Goal: Transaction & Acquisition: Purchase product/service

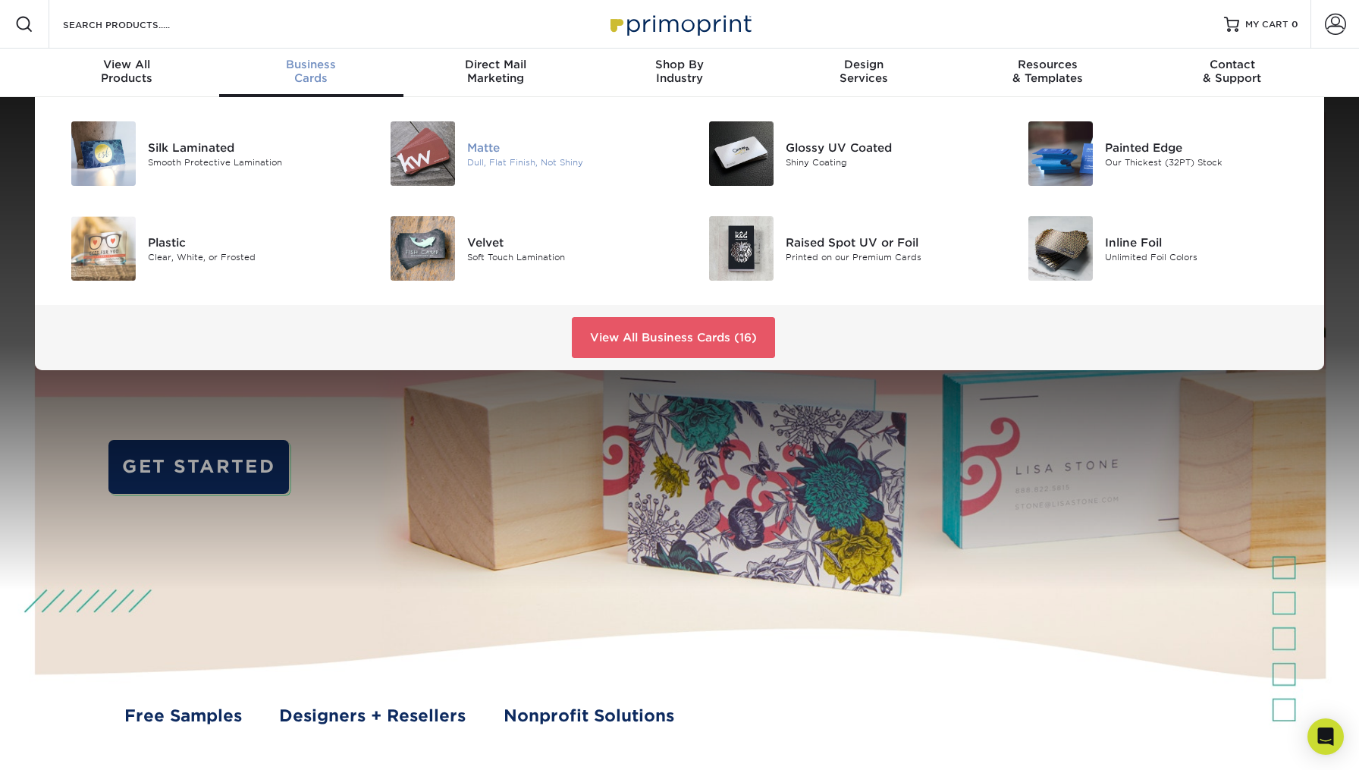
click at [453, 144] on img at bounding box center [423, 153] width 64 height 64
click at [433, 161] on img at bounding box center [423, 153] width 64 height 64
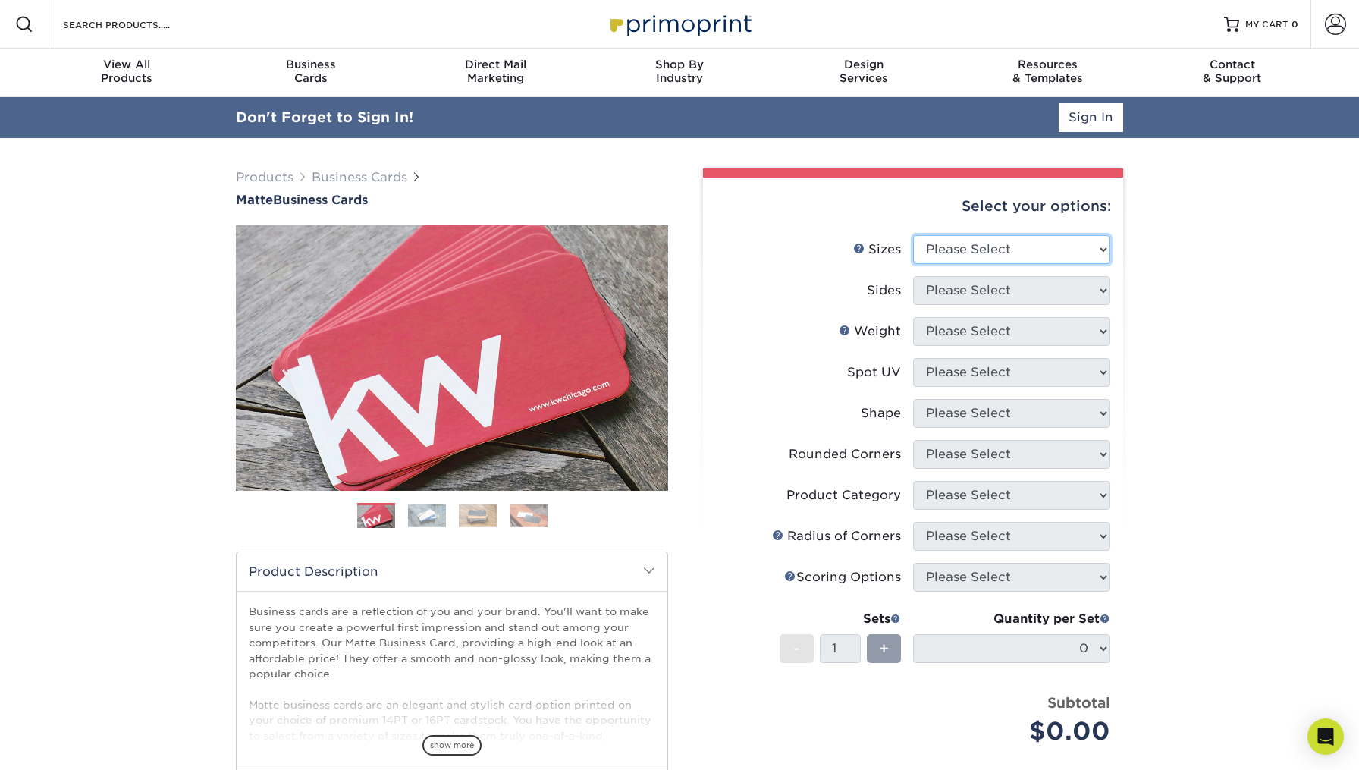
select select "2.00x3.50"
select select "13abbda7-1d64-4f25-8bb2-c179b224825d"
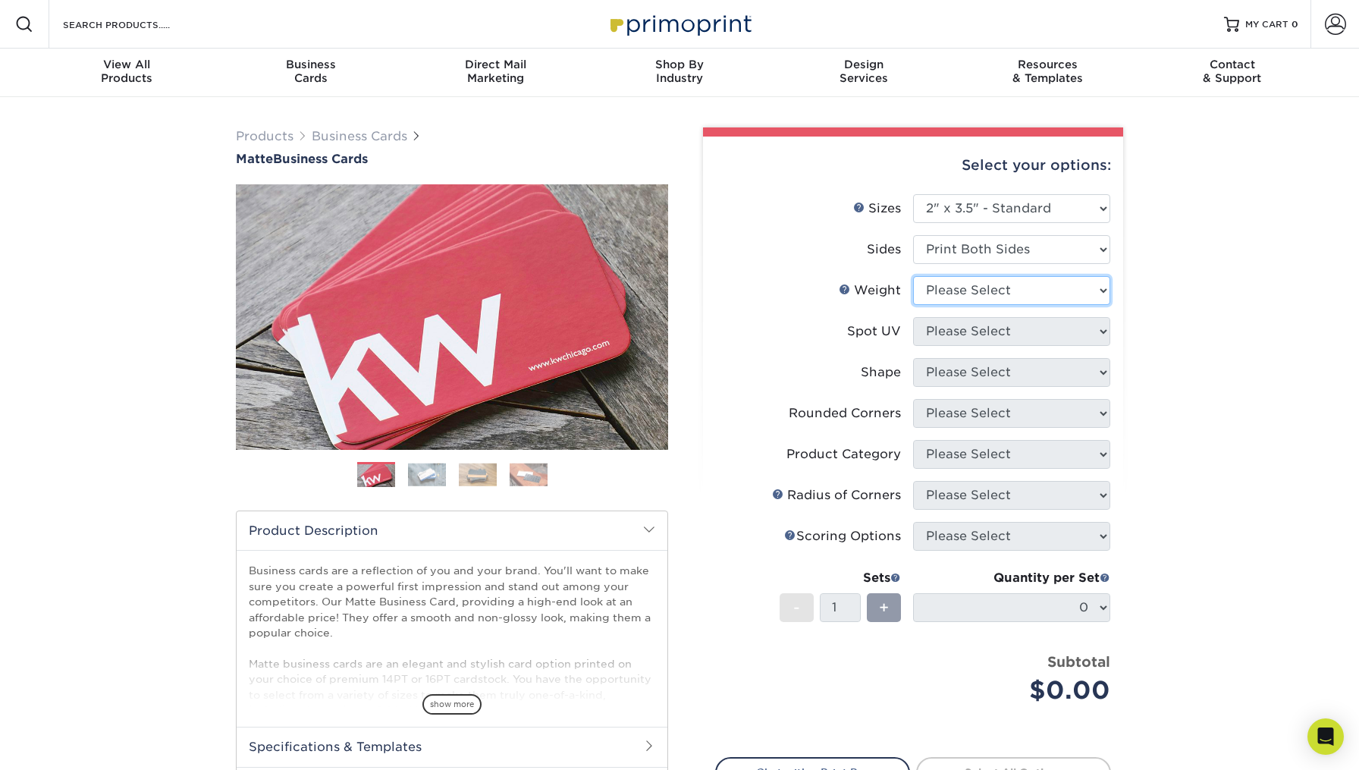
select select "16PT"
select select "3"
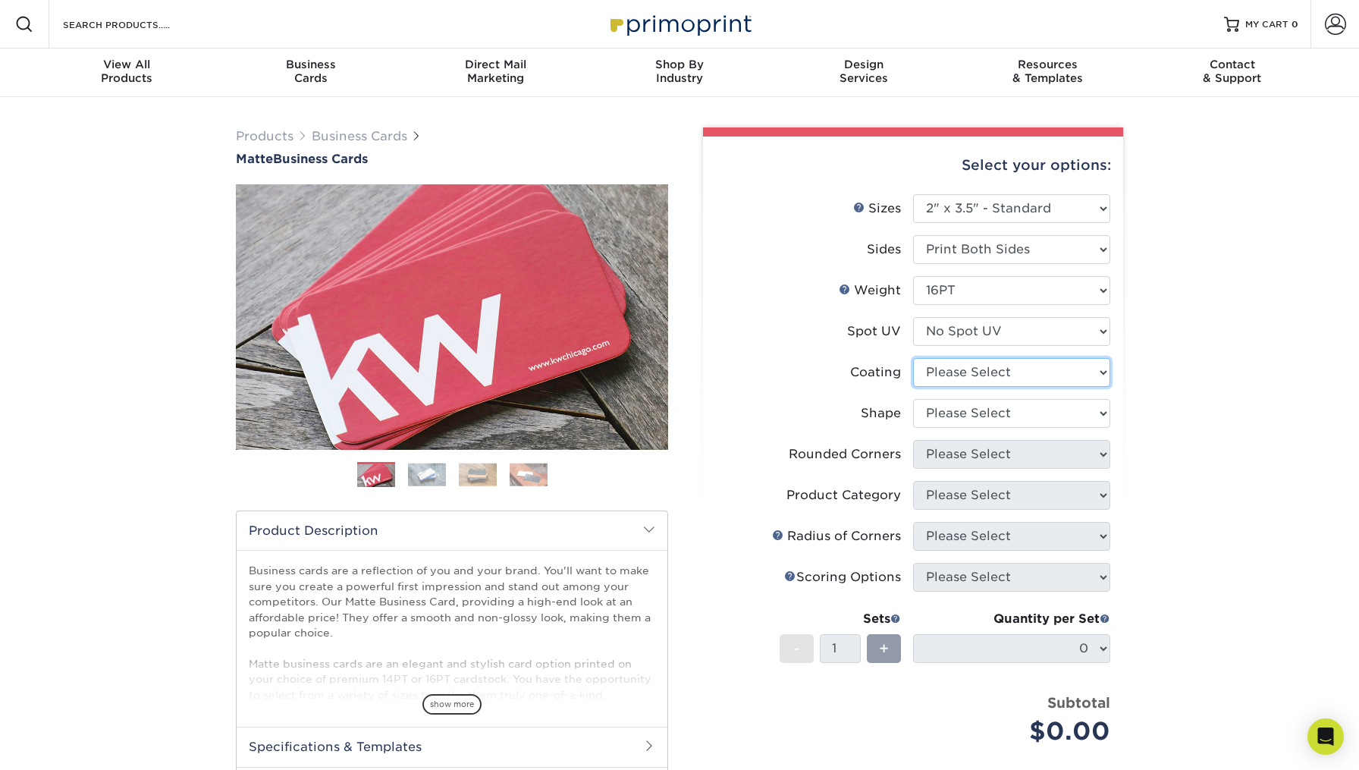
select select "121bb7b5-3b4d-429f-bd8d-bbf80e953313"
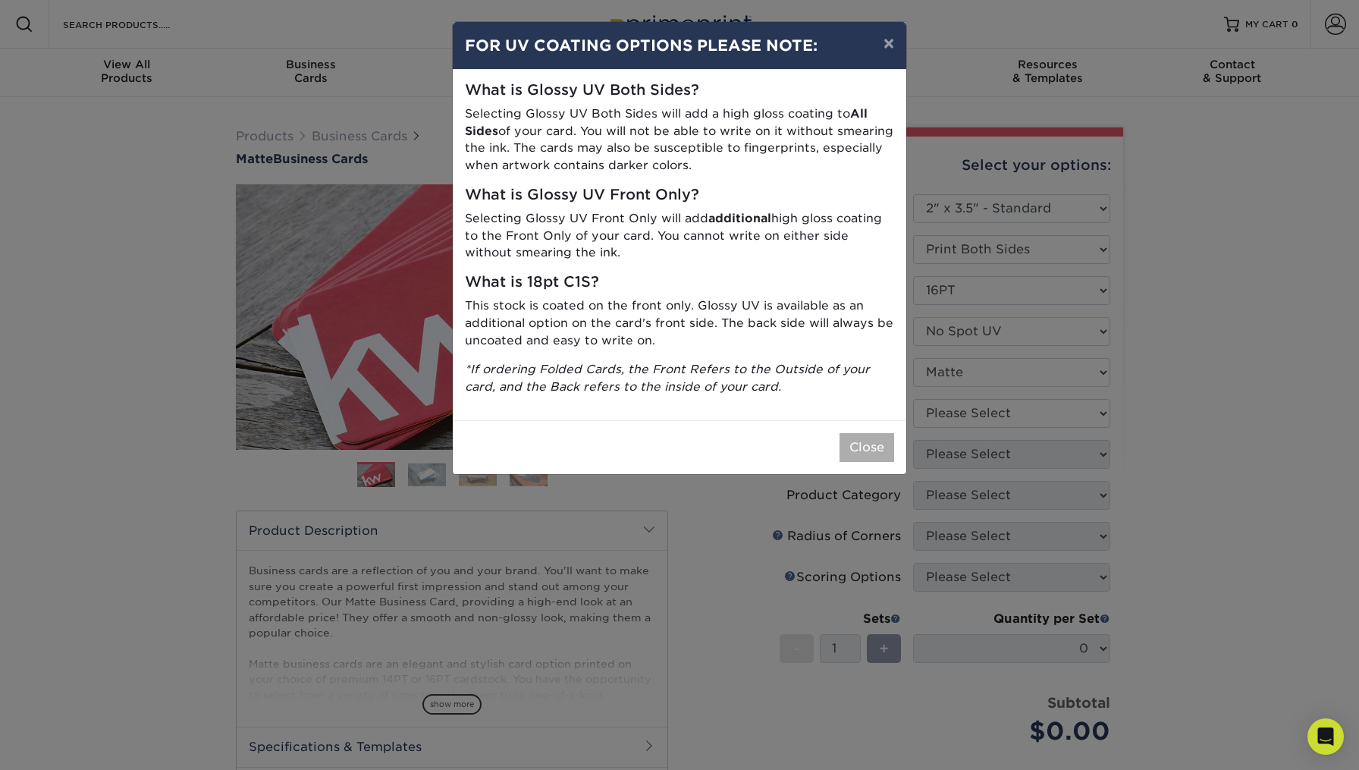
click at [887, 433] on button "Close" at bounding box center [867, 447] width 55 height 29
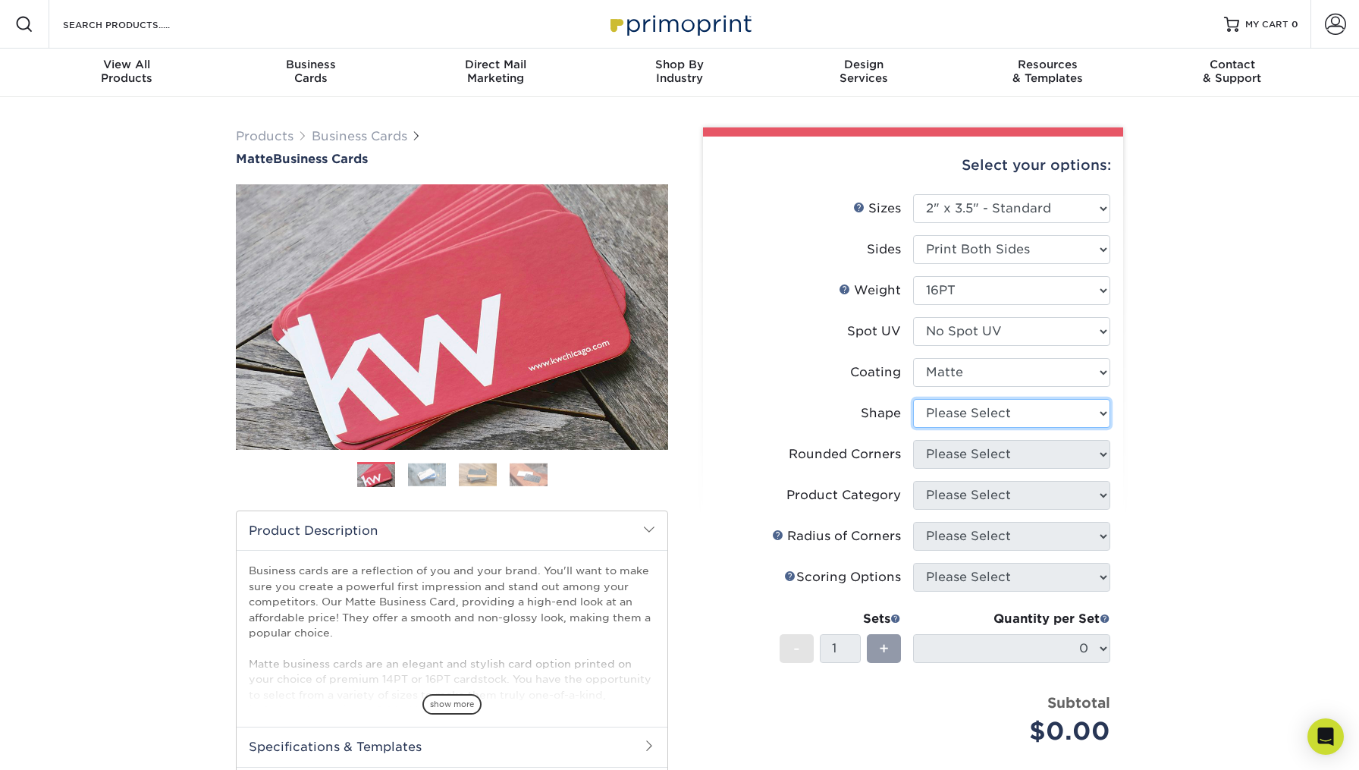
select select "standard"
select select "0"
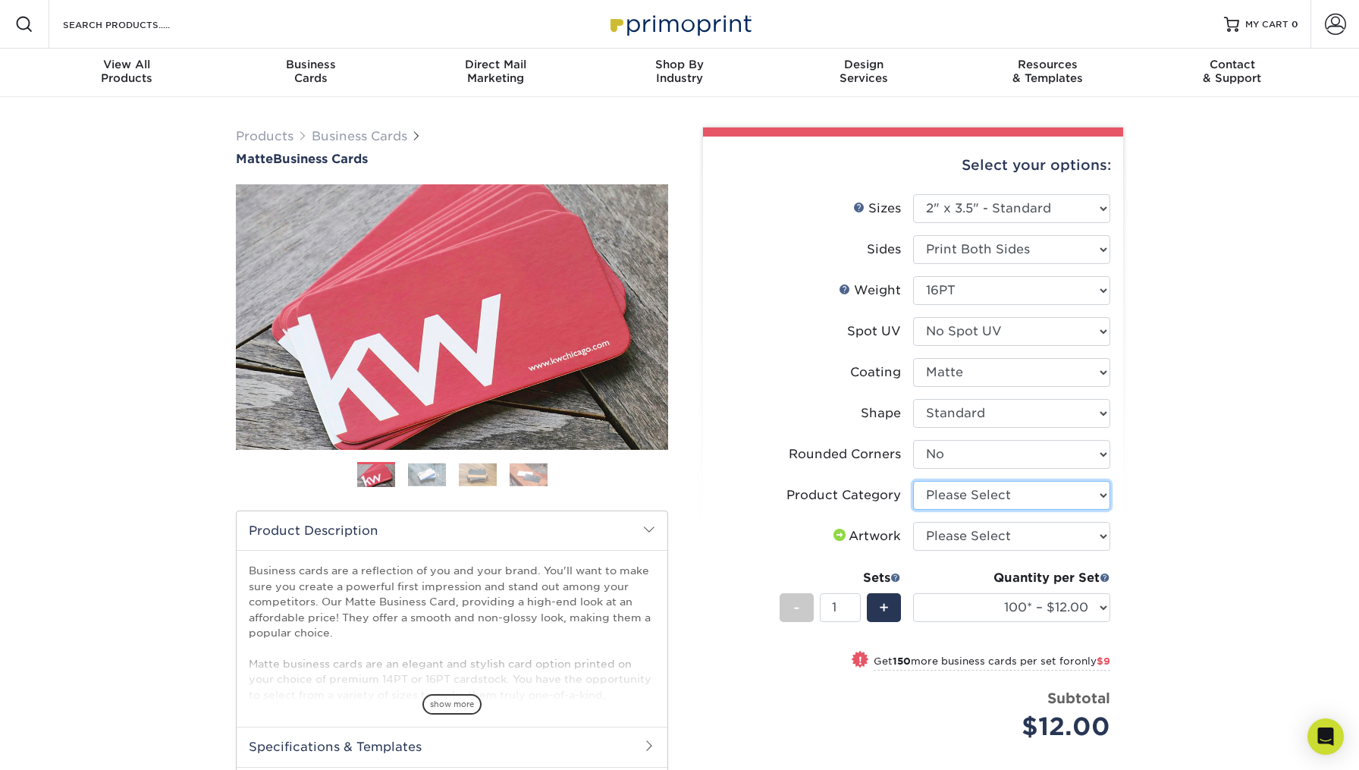
select select "3b5148f1-0588-4f88-a218-97bcfdce65c1"
select select "upload"
select select "250* – $21.00"
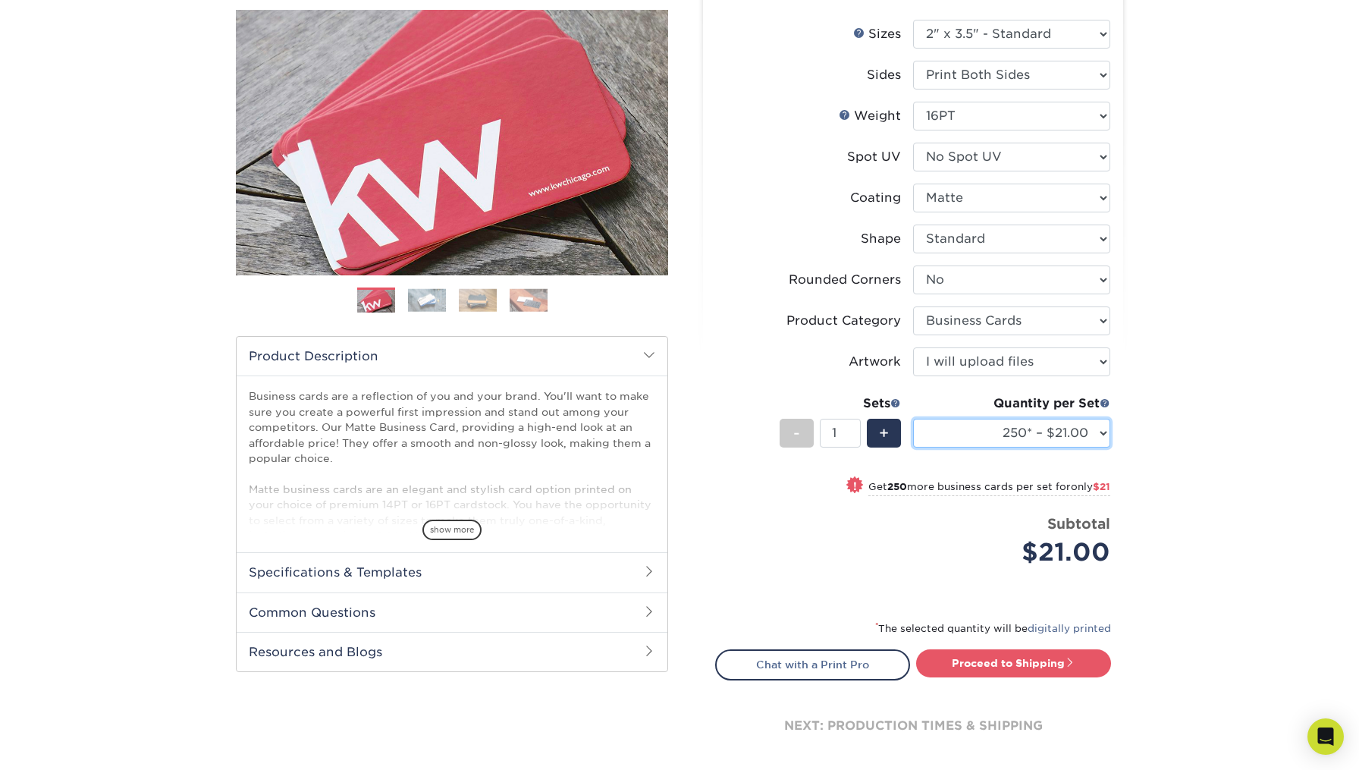
scroll to position [218, 0]
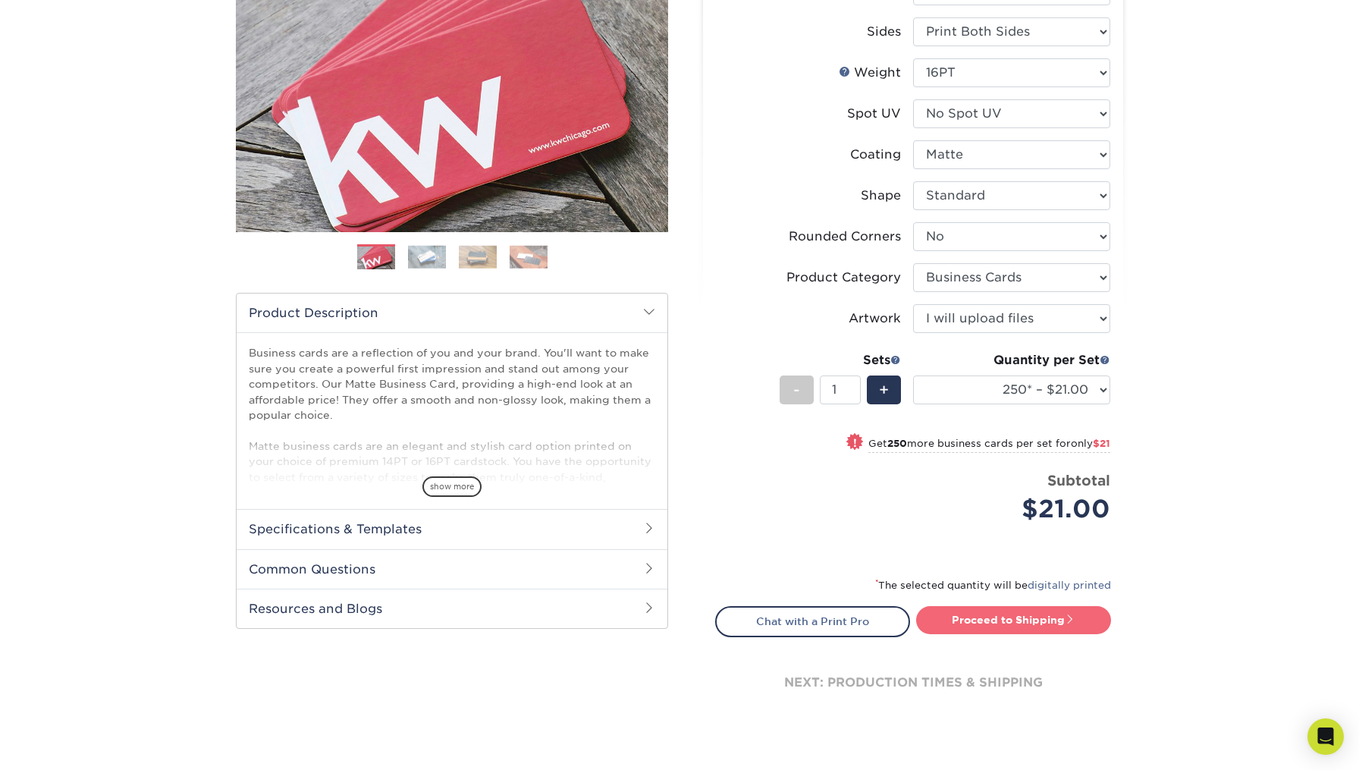
click at [1035, 620] on link "Proceed to Shipping" at bounding box center [1013, 619] width 195 height 27
type input "Set 1"
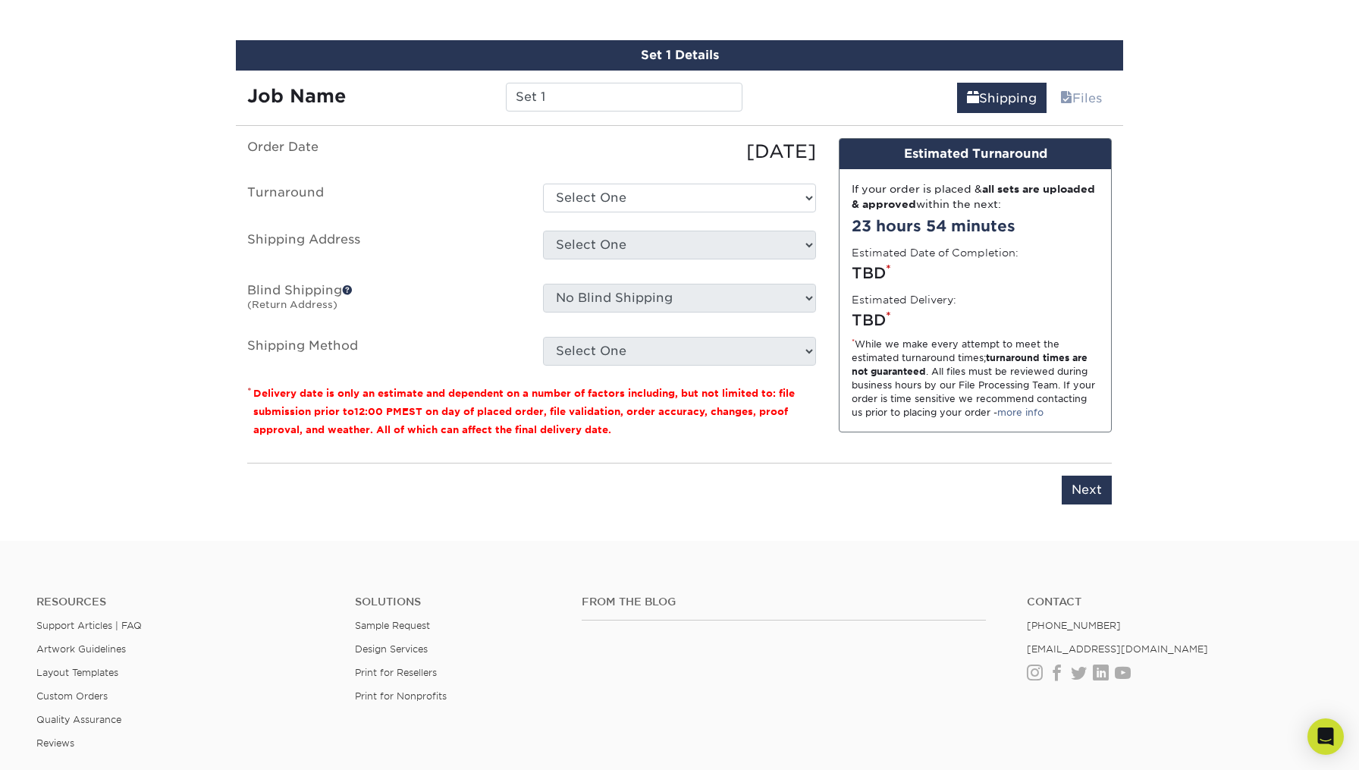
scroll to position [864, 0]
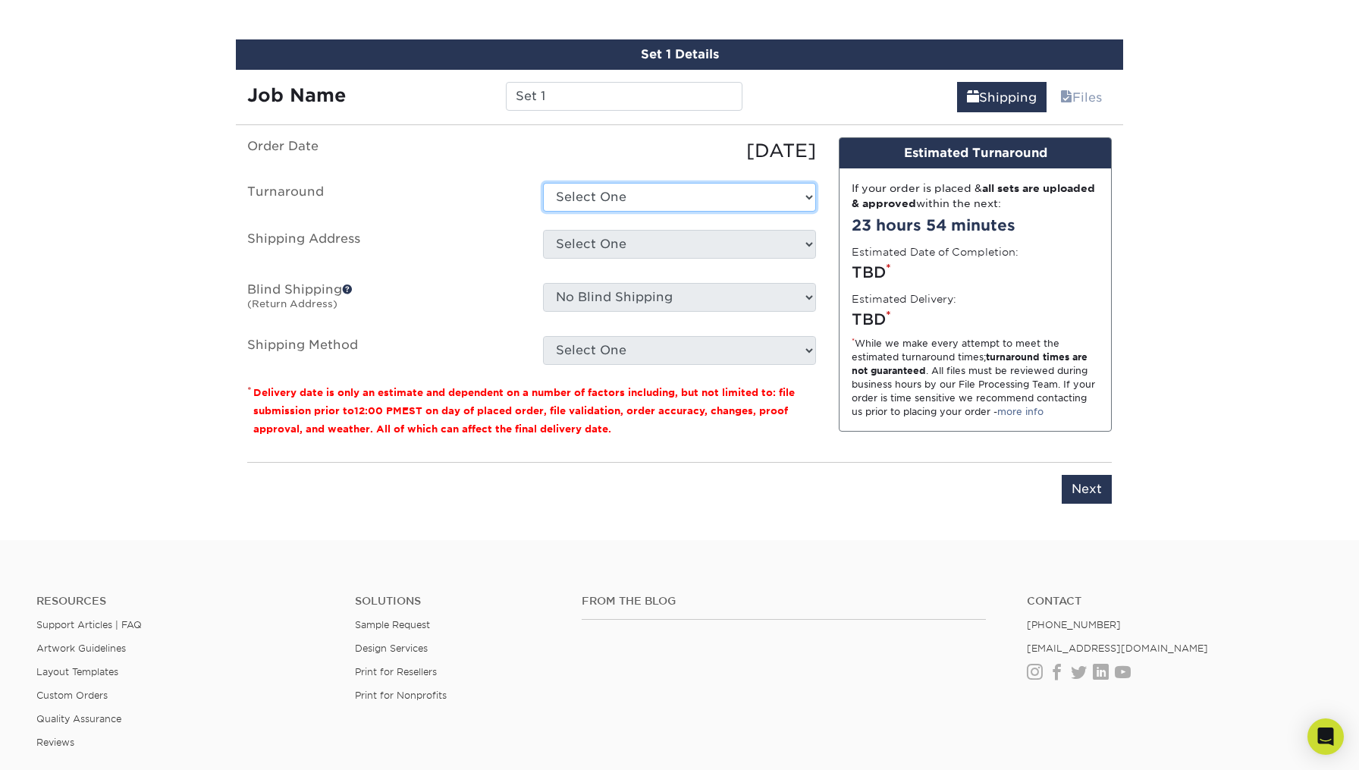
select select "23721297-b68b-4846-ba83-3171e6bd9d78"
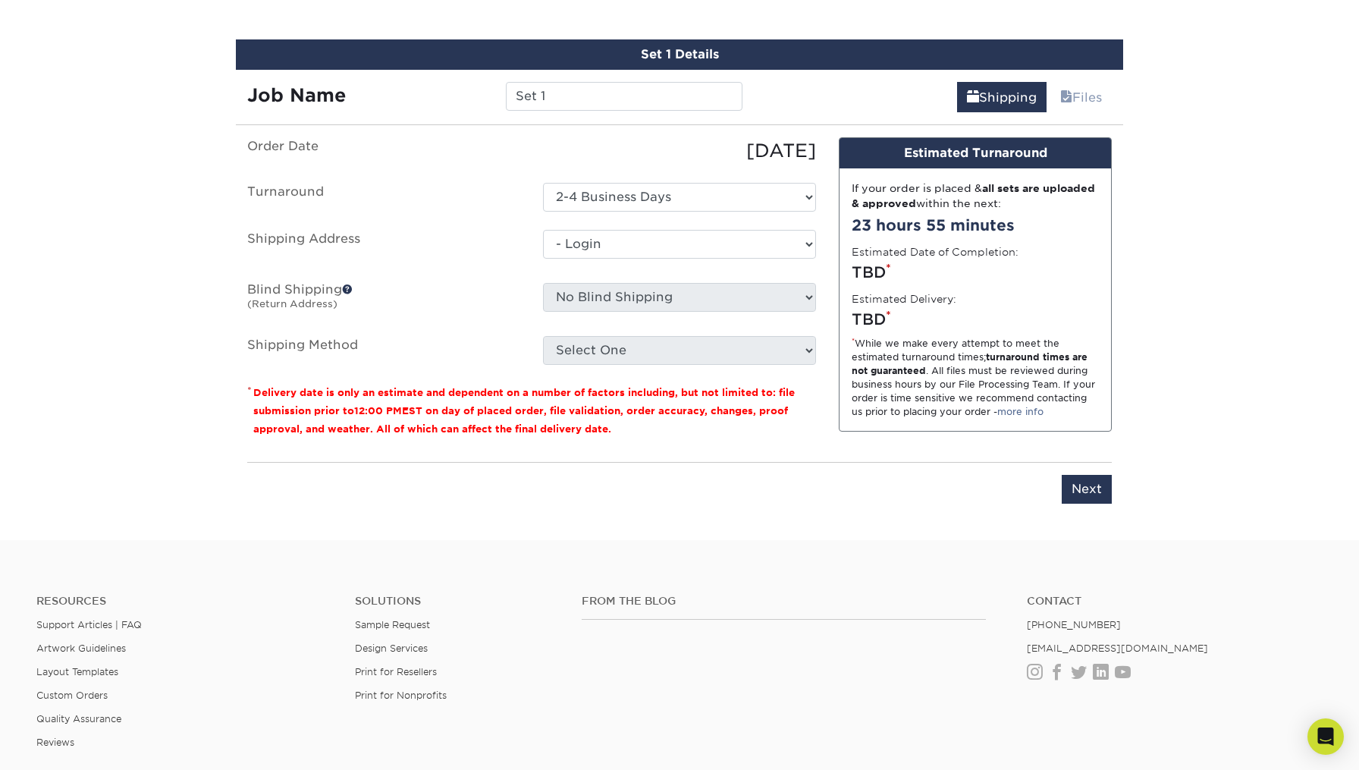
select select "-1"
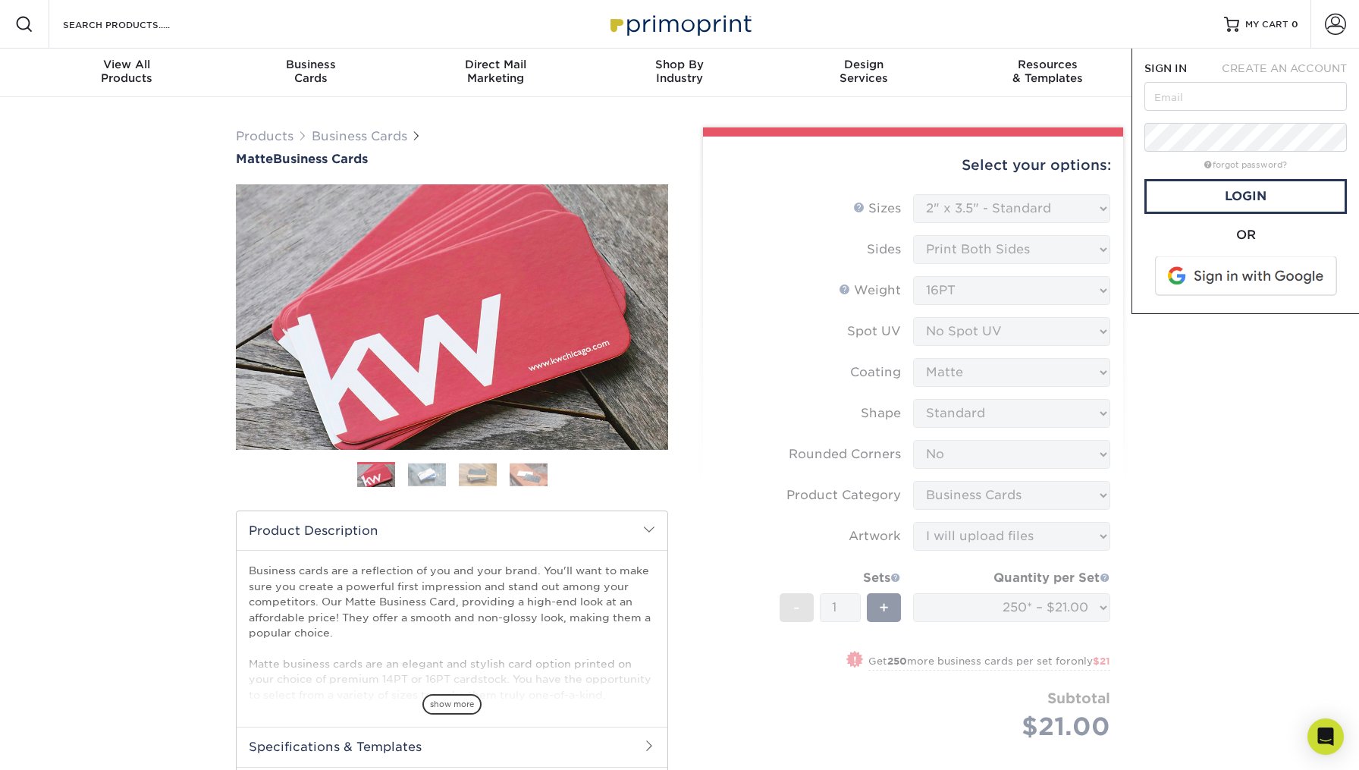
click at [1213, 274] on span at bounding box center [1247, 275] width 193 height 39
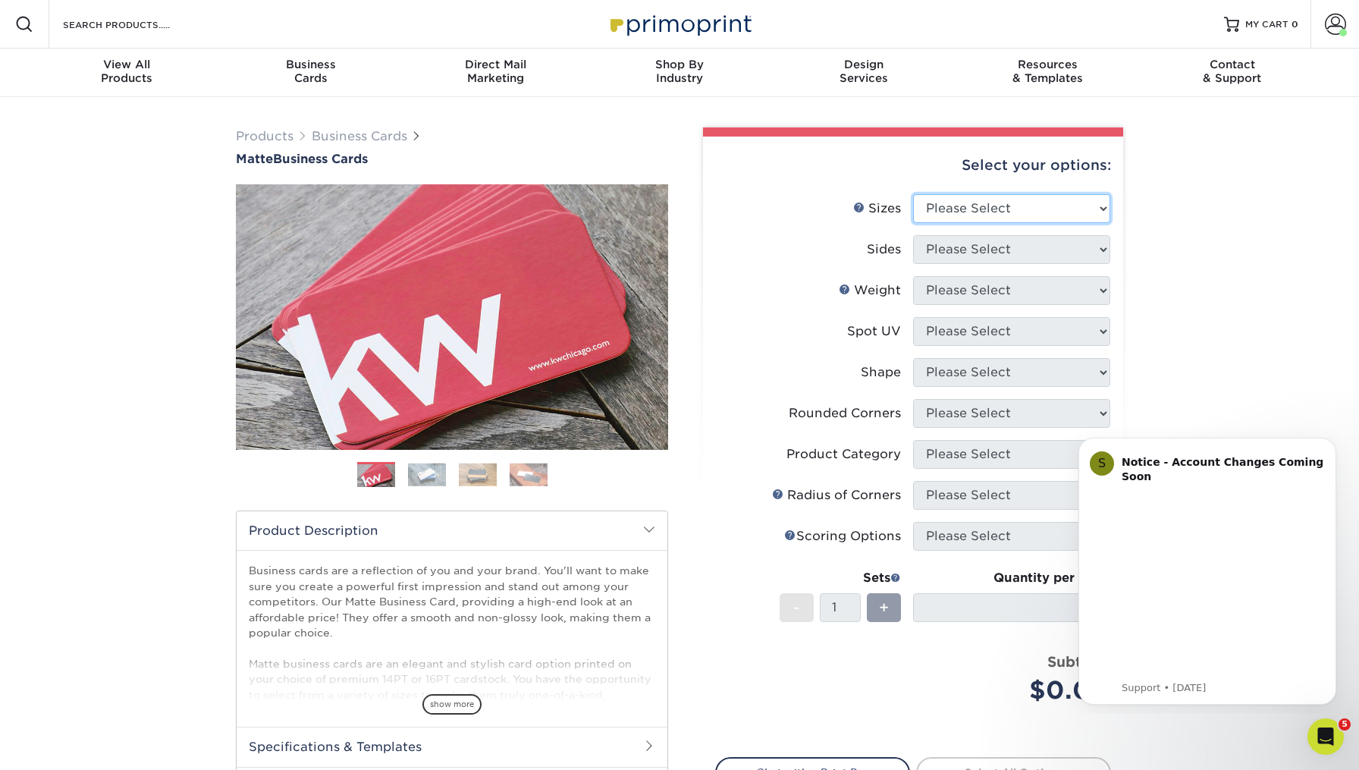
select select "2.00x3.50"
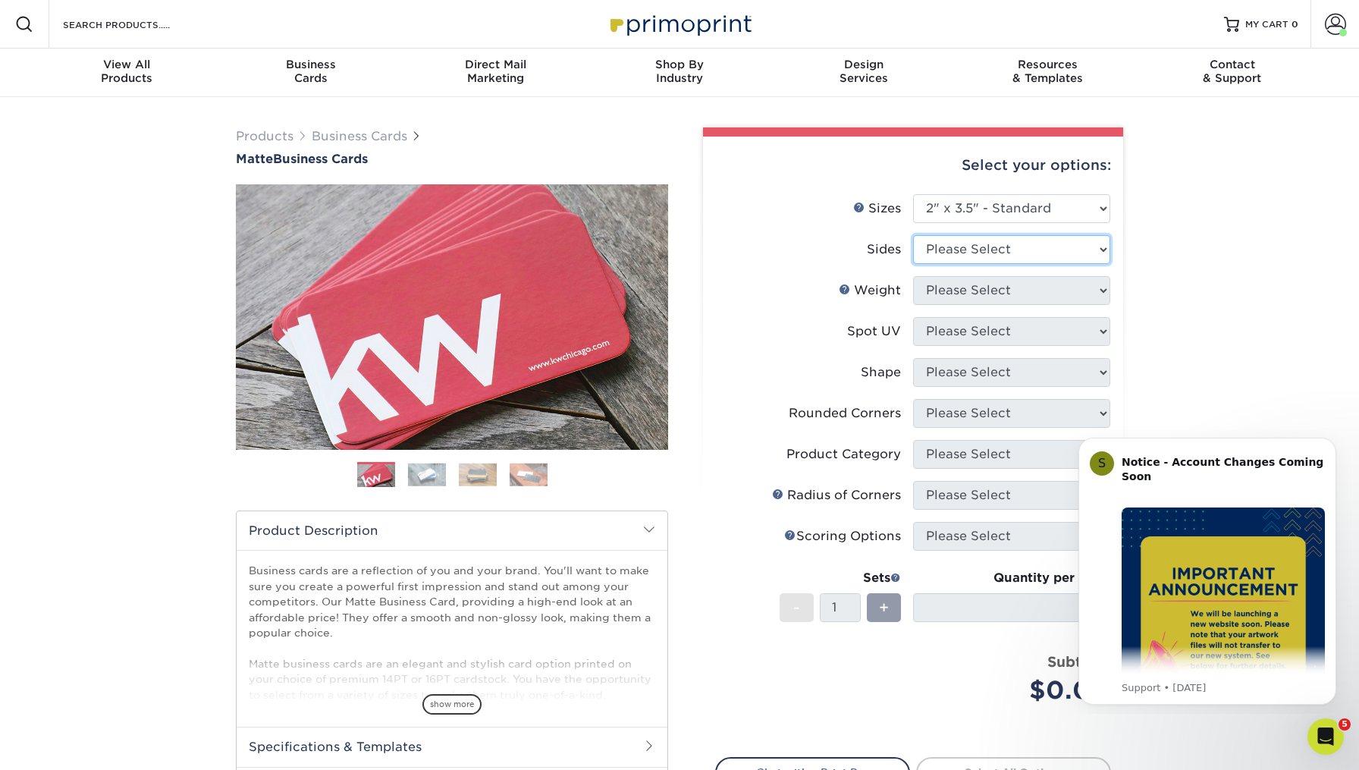
select select "13abbda7-1d64-4f25-8bb2-c179b224825d"
select select "16PT"
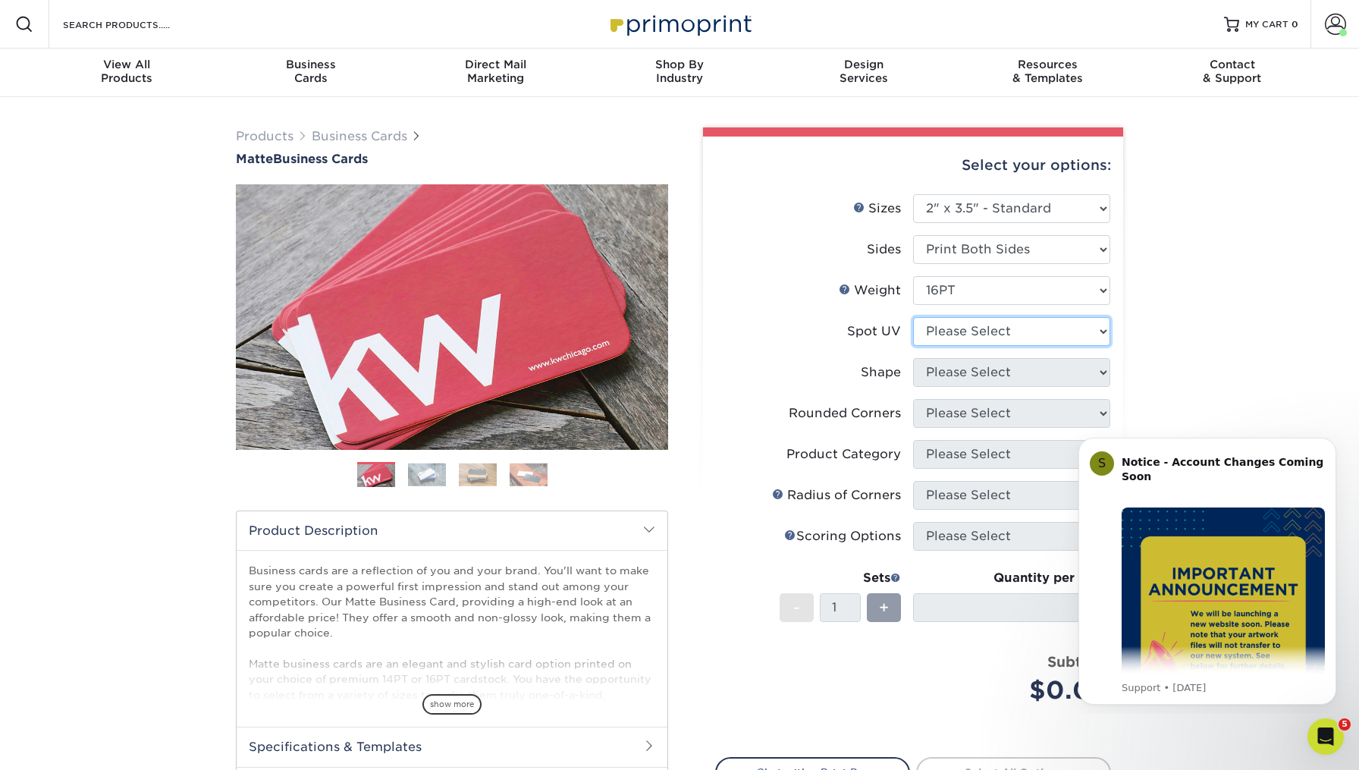
select select "3"
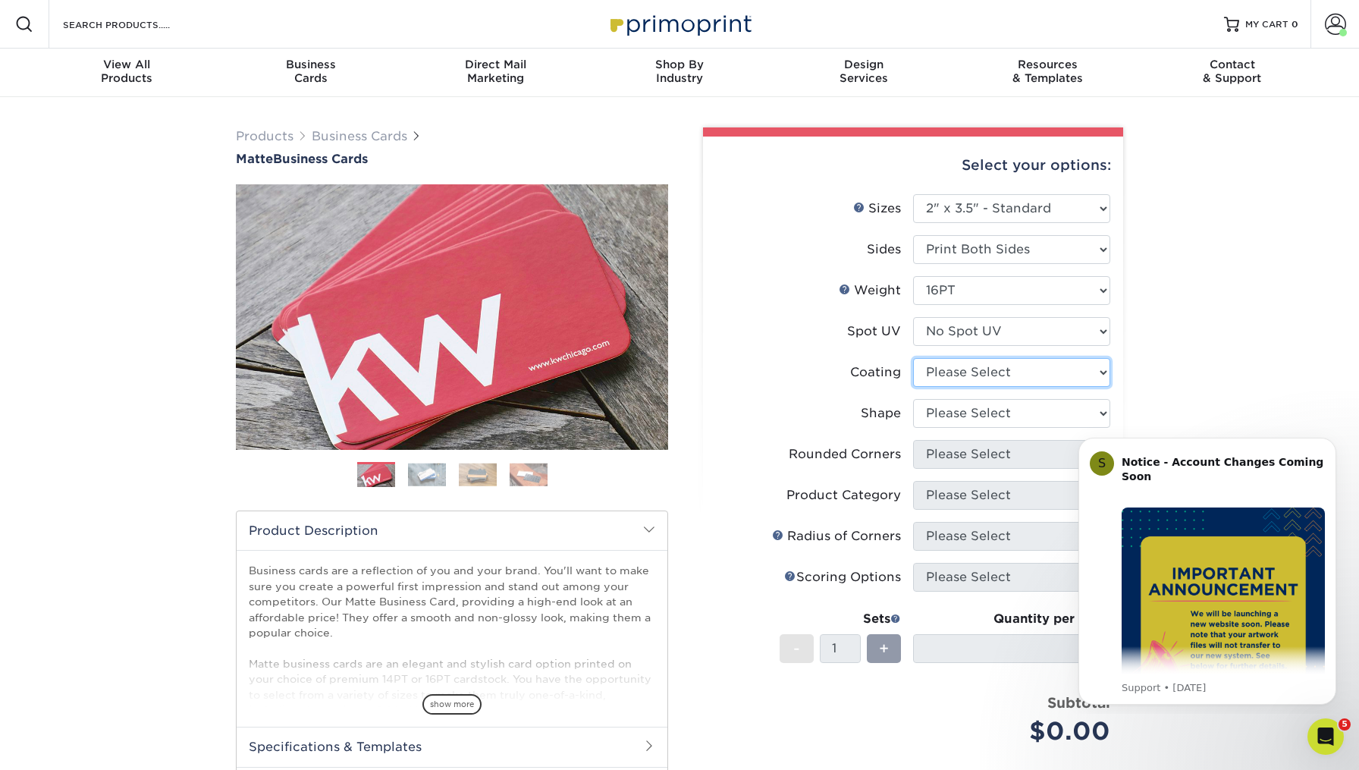
select select "121bb7b5-3b4d-429f-bd8d-bbf80e953313"
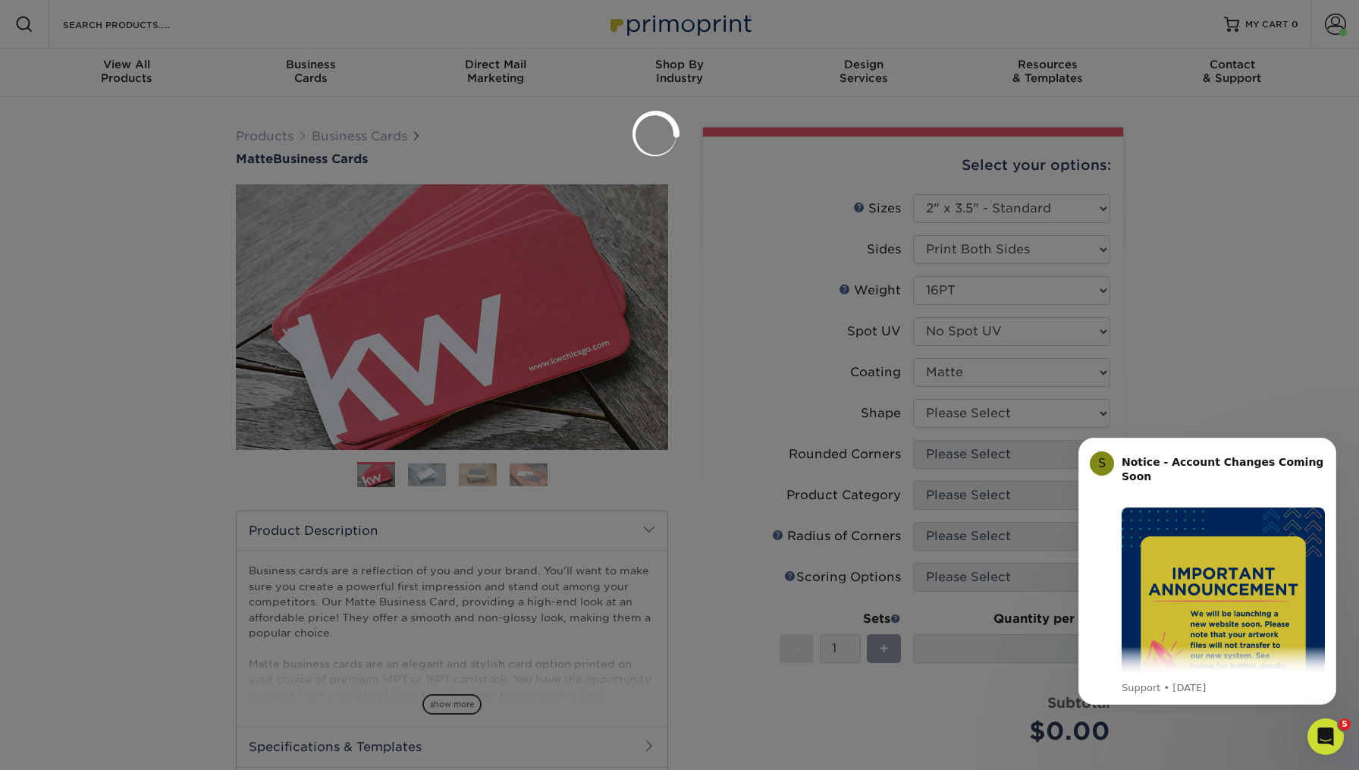
click at [962, 410] on div at bounding box center [679, 385] width 1359 height 770
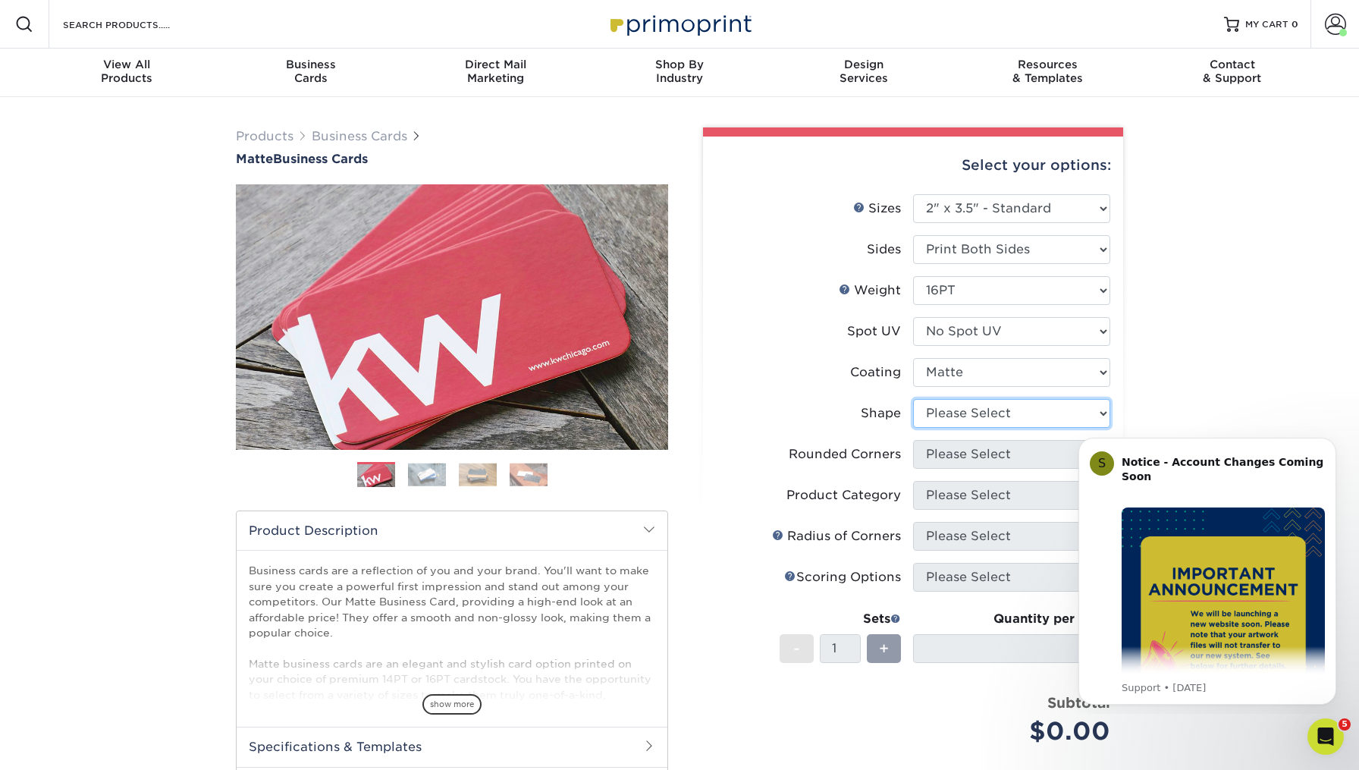
select select "standard"
select select "0"
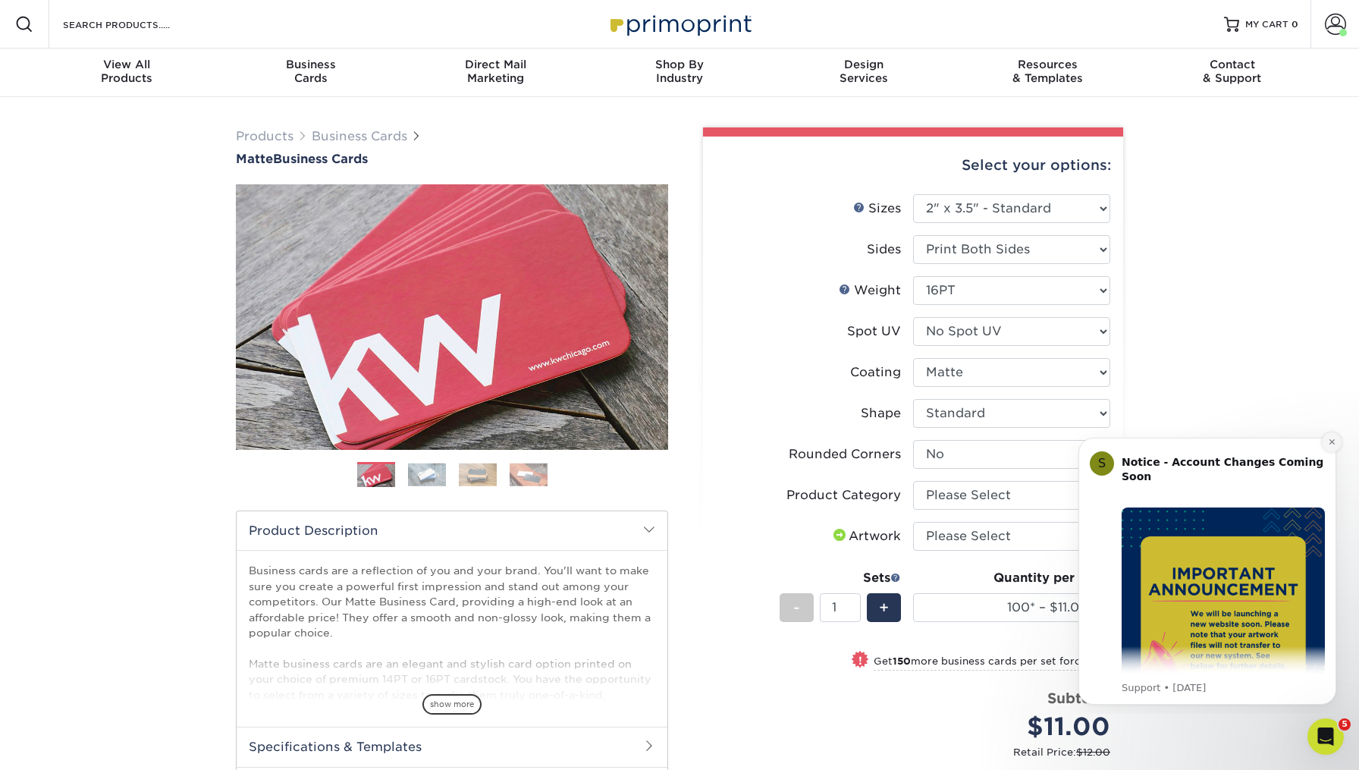
click at [1328, 441] on icon "Dismiss notification" at bounding box center [1332, 442] width 8 height 8
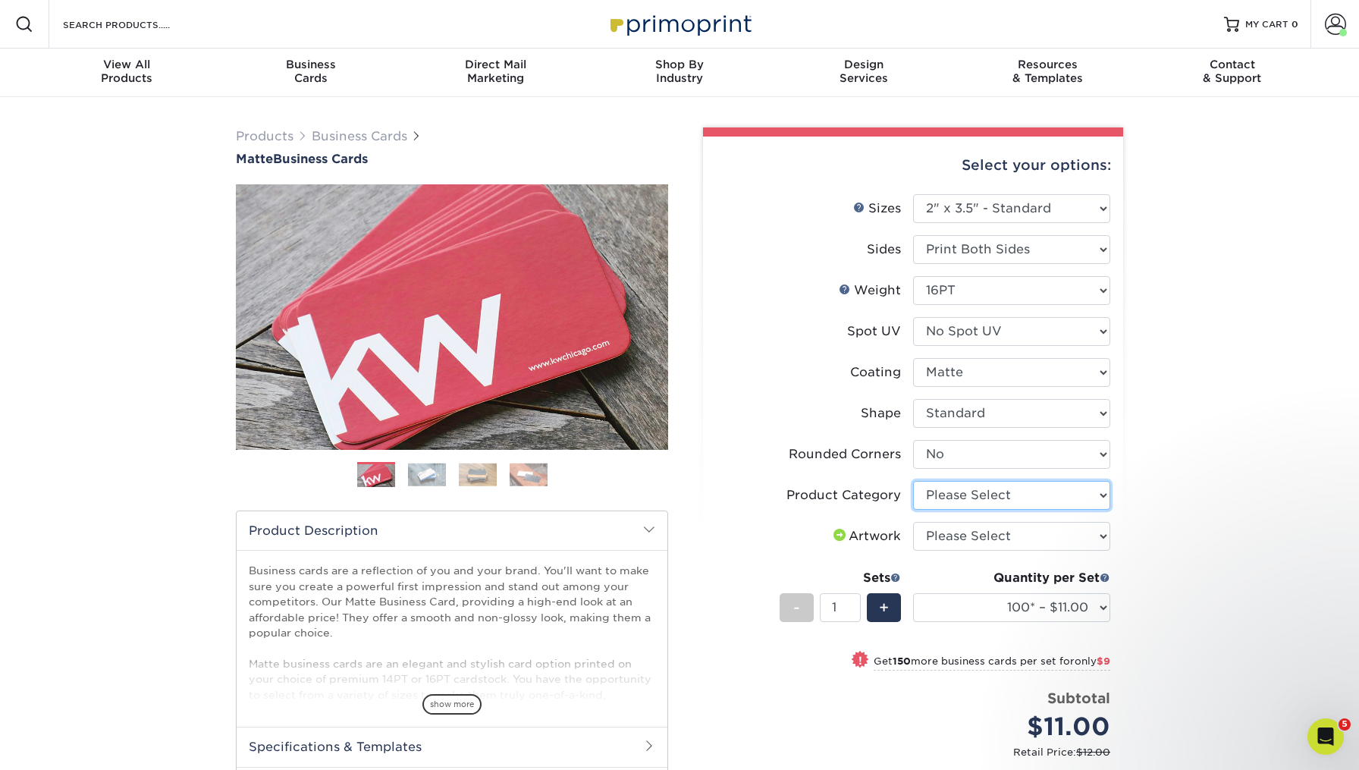
select select "3b5148f1-0588-4f88-a218-97bcfdce65c1"
select select "upload"
select select "250* – $20.00"
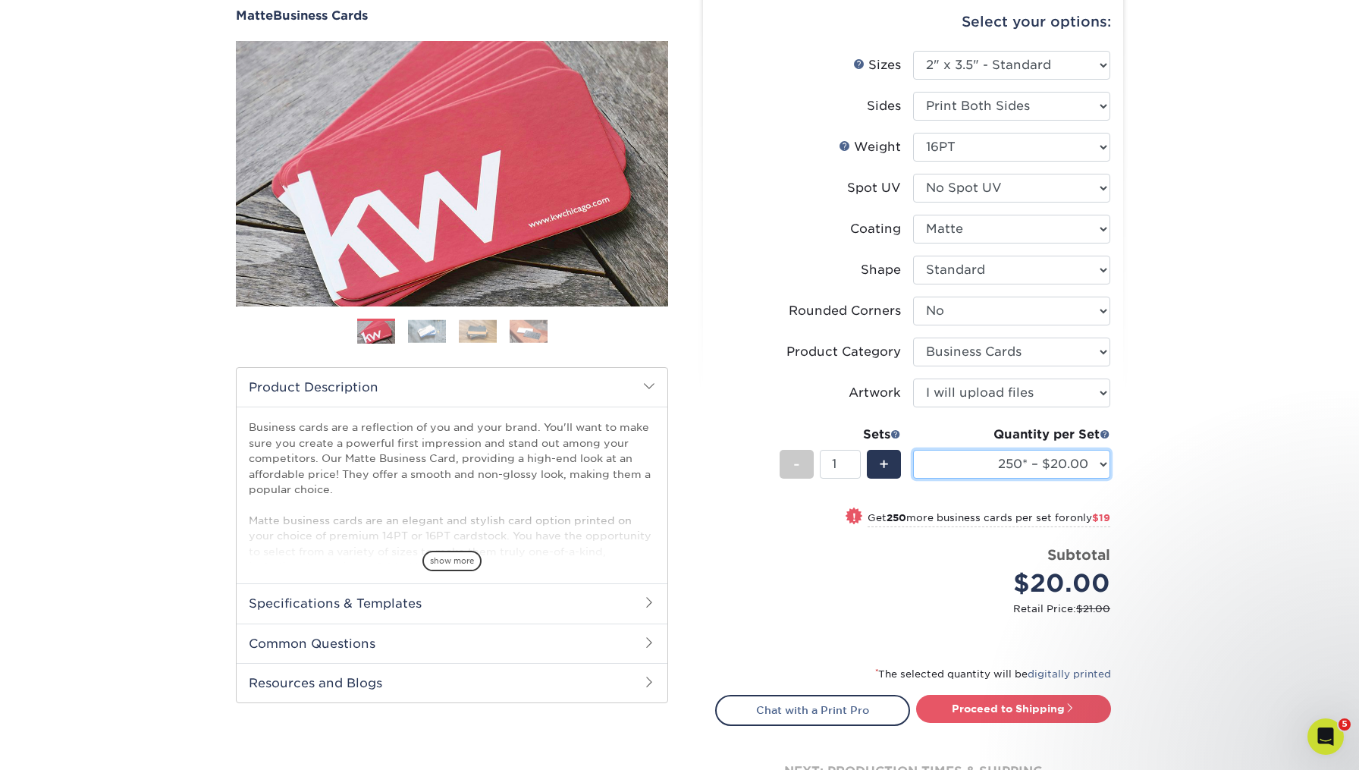
scroll to position [145, 0]
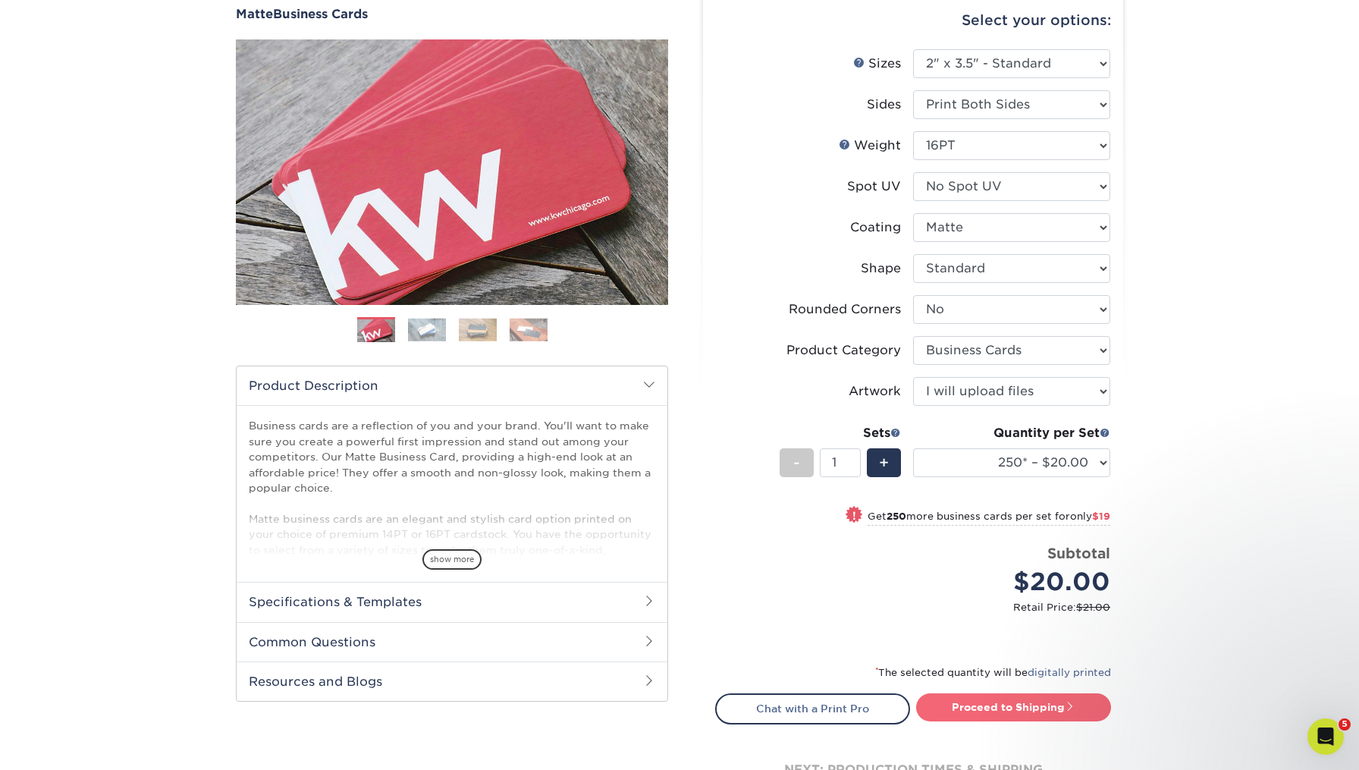
click at [1016, 704] on link "Proceed to Shipping" at bounding box center [1013, 706] width 195 height 27
type input "Set 1"
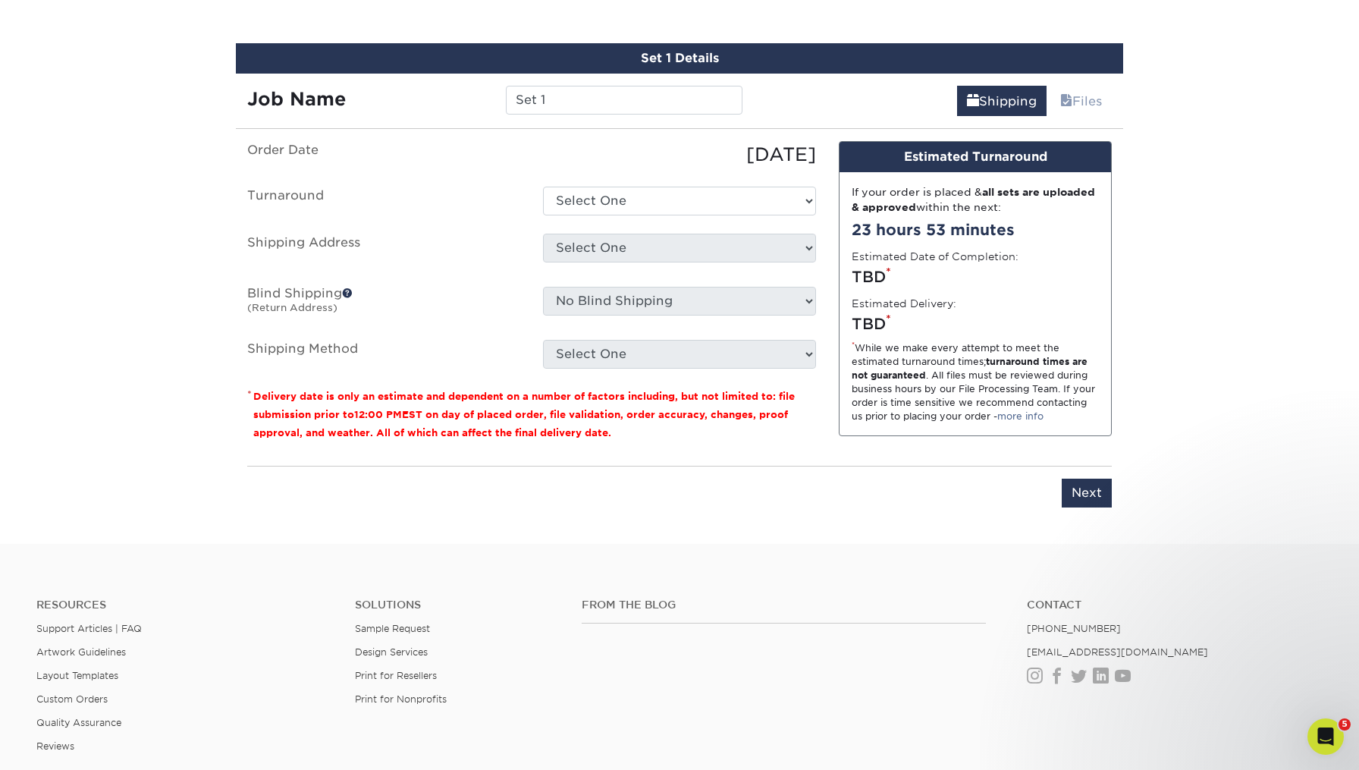
scroll to position [878, 0]
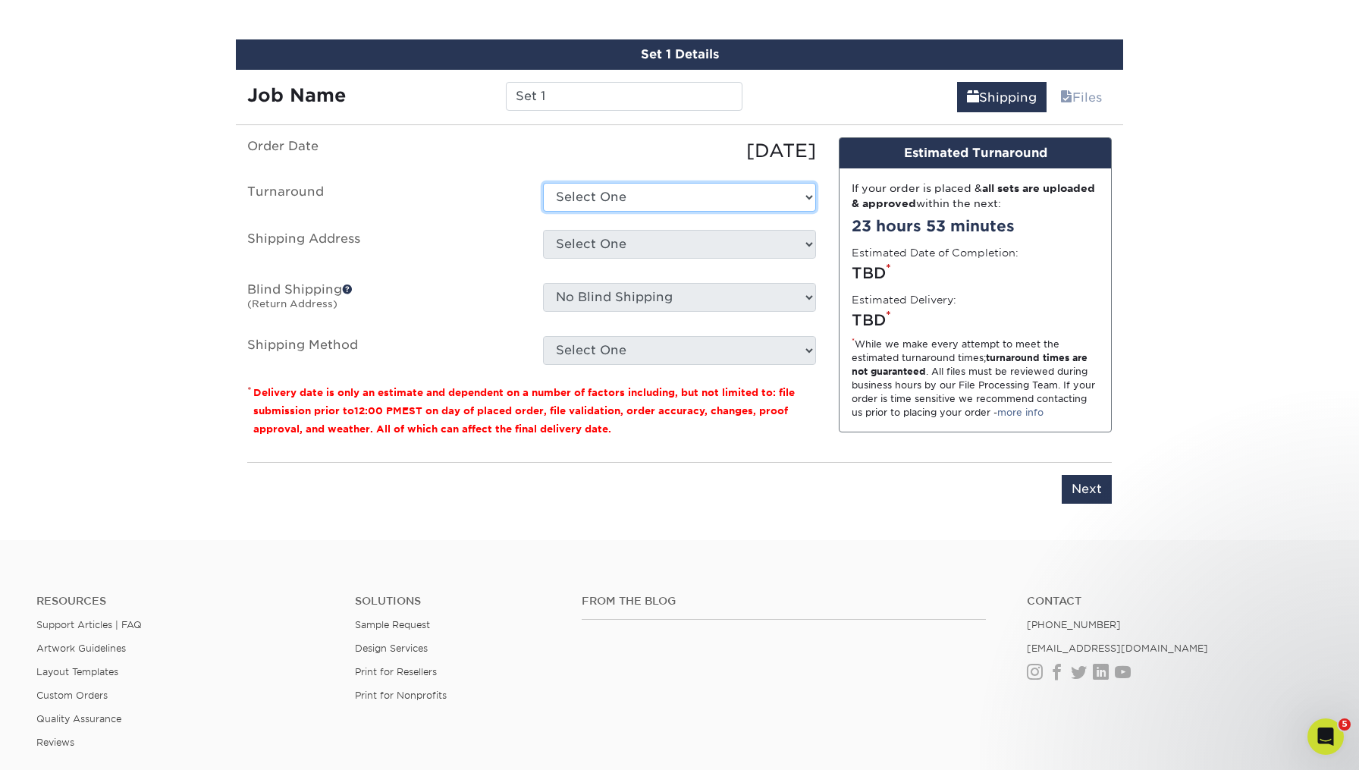
select select "23721297-b68b-4846-ba83-3171e6bd9d78"
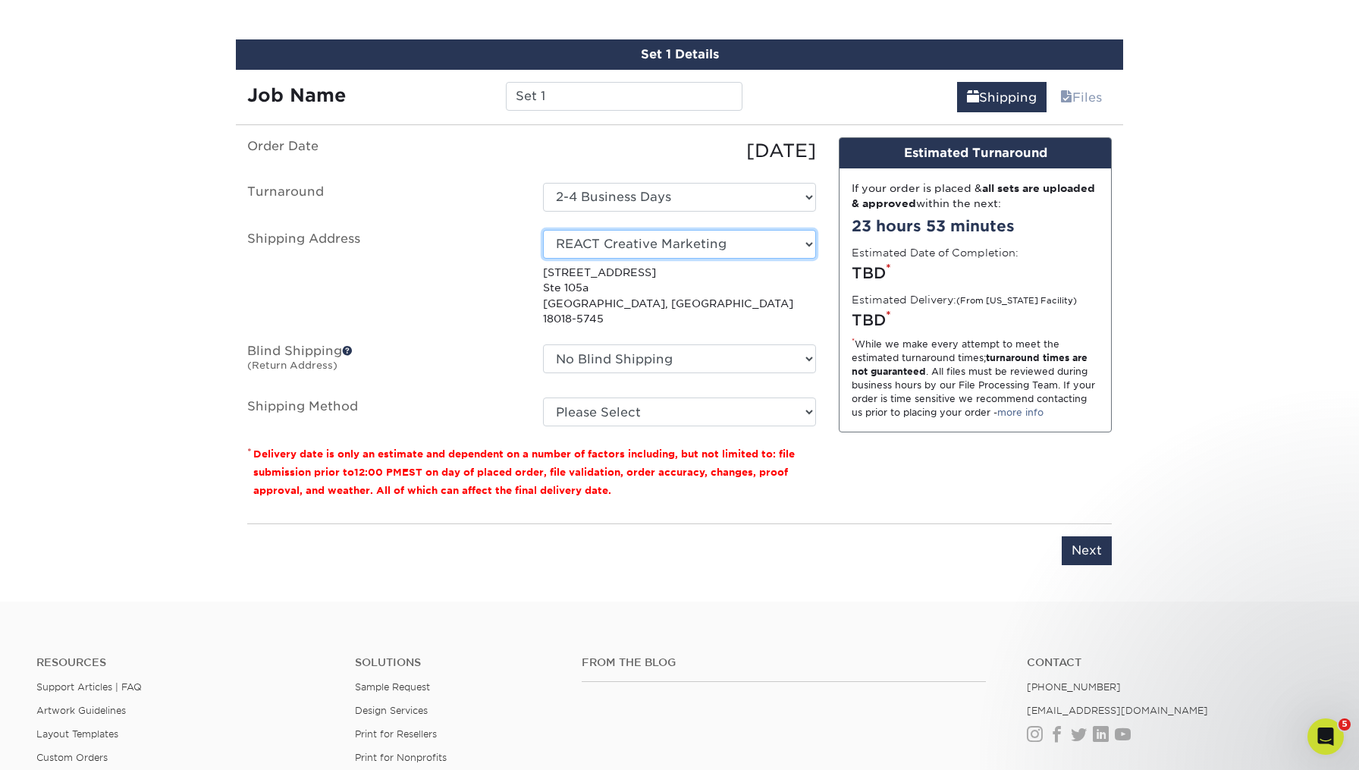
select select "132571"
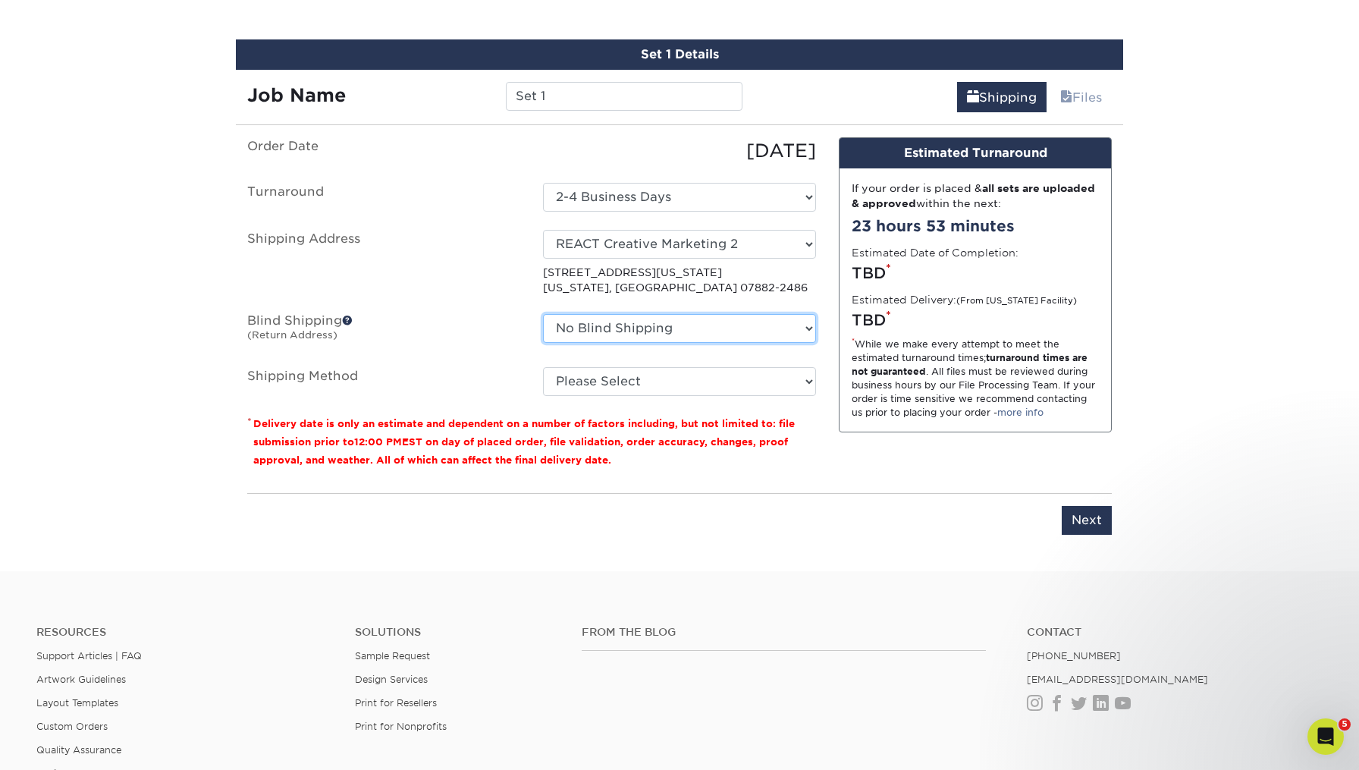
select select "132571"
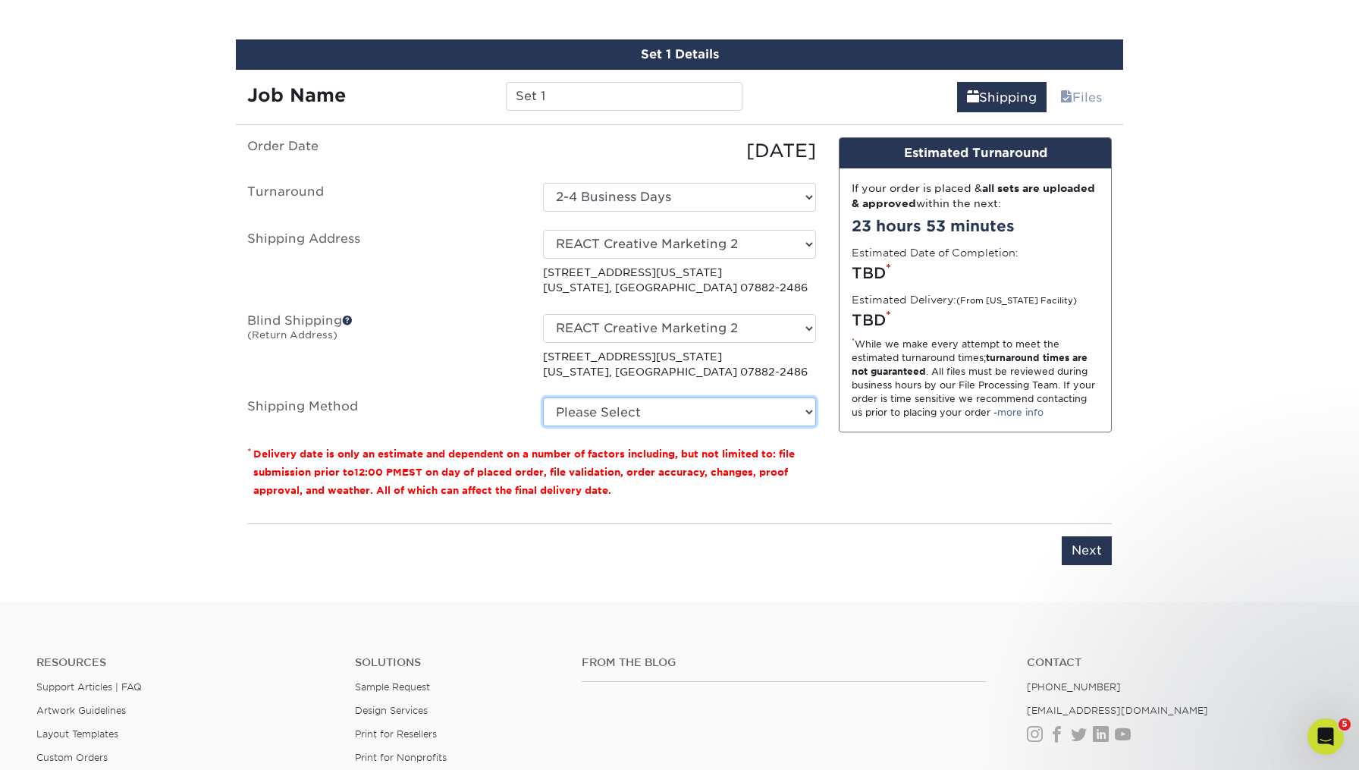
select select "03"
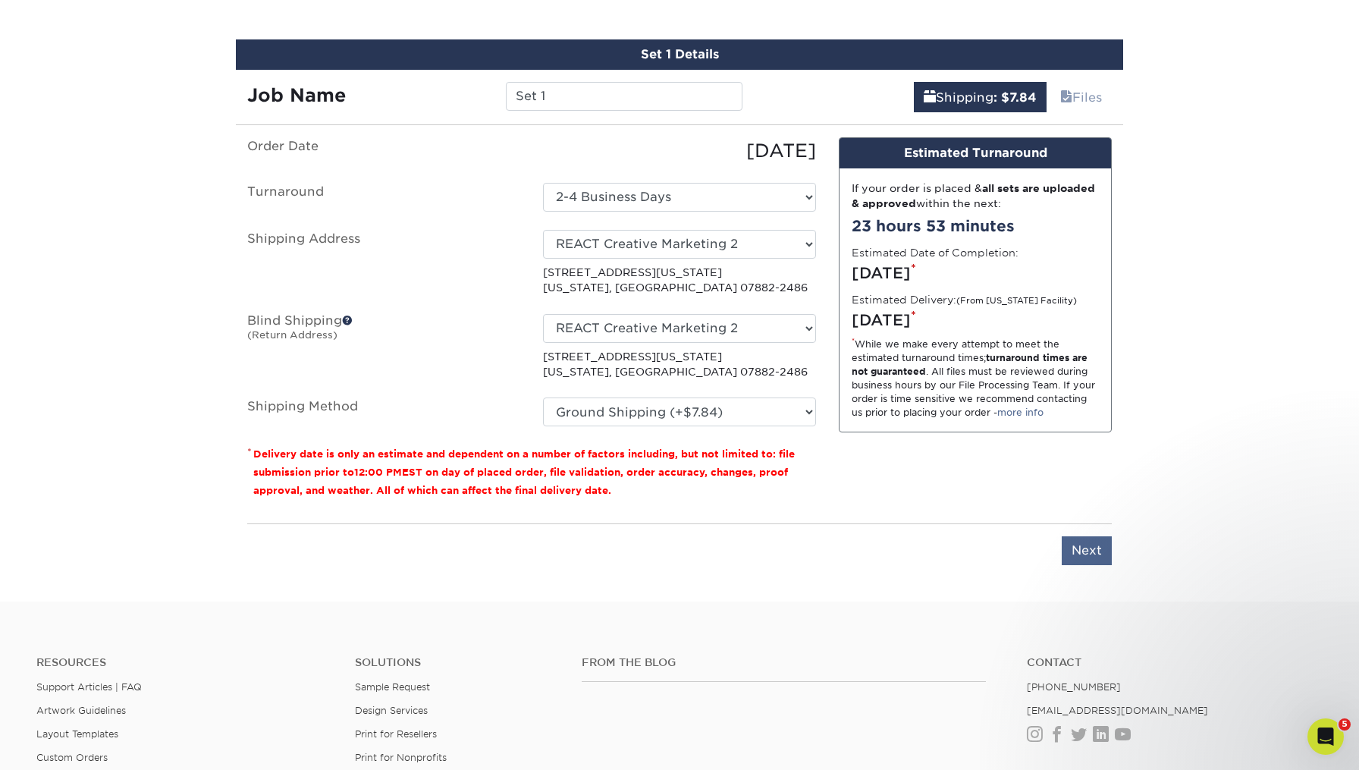
click at [1095, 555] on input "Next" at bounding box center [1087, 550] width 50 height 29
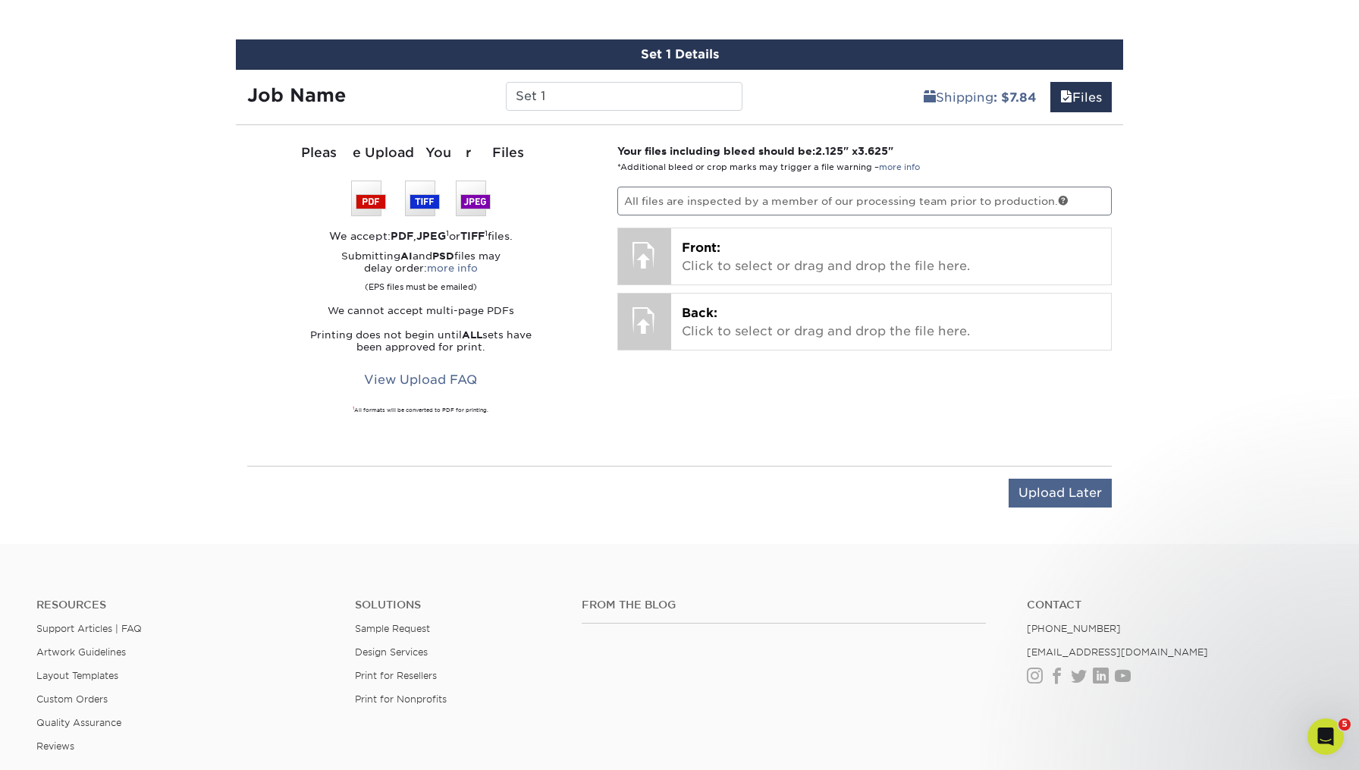
click at [1045, 491] on input "Upload Later" at bounding box center [1060, 493] width 103 height 29
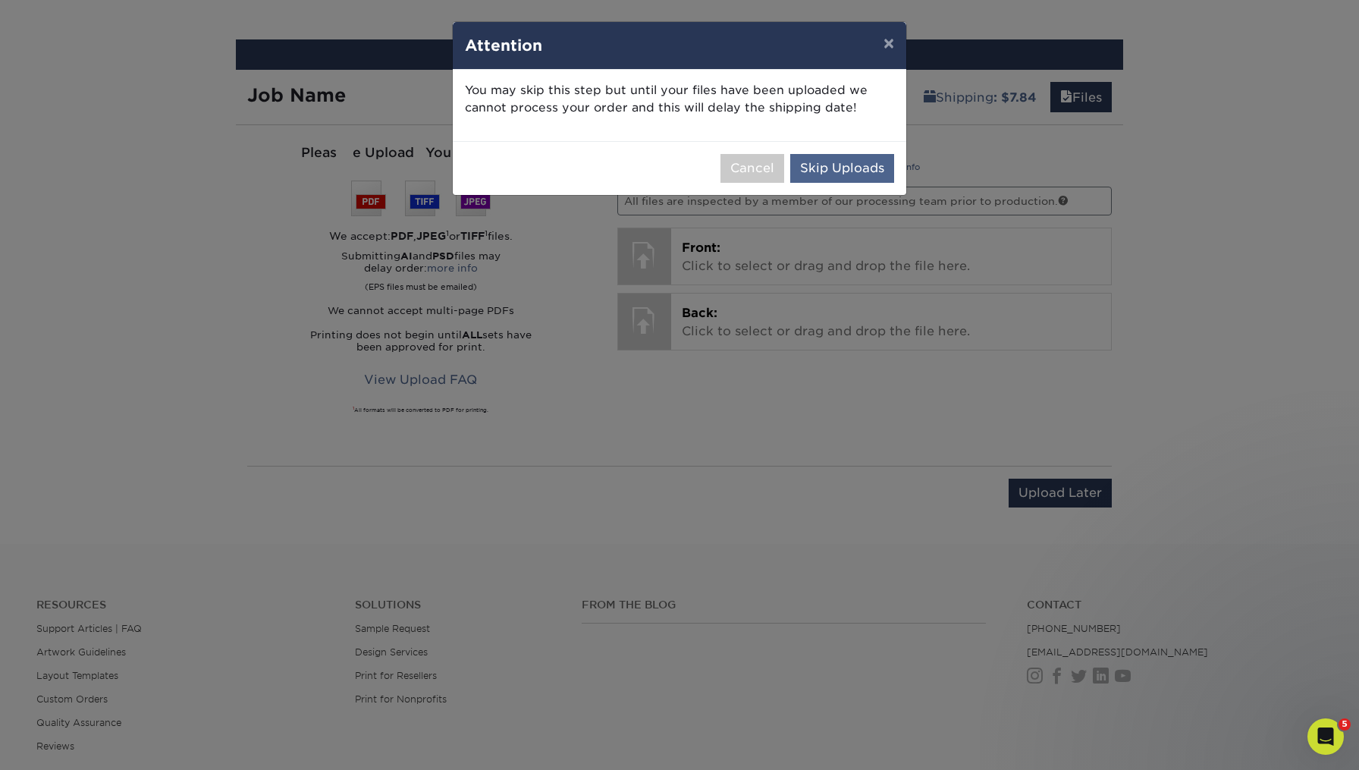
click at [841, 166] on button "Skip Uploads" at bounding box center [842, 168] width 104 height 29
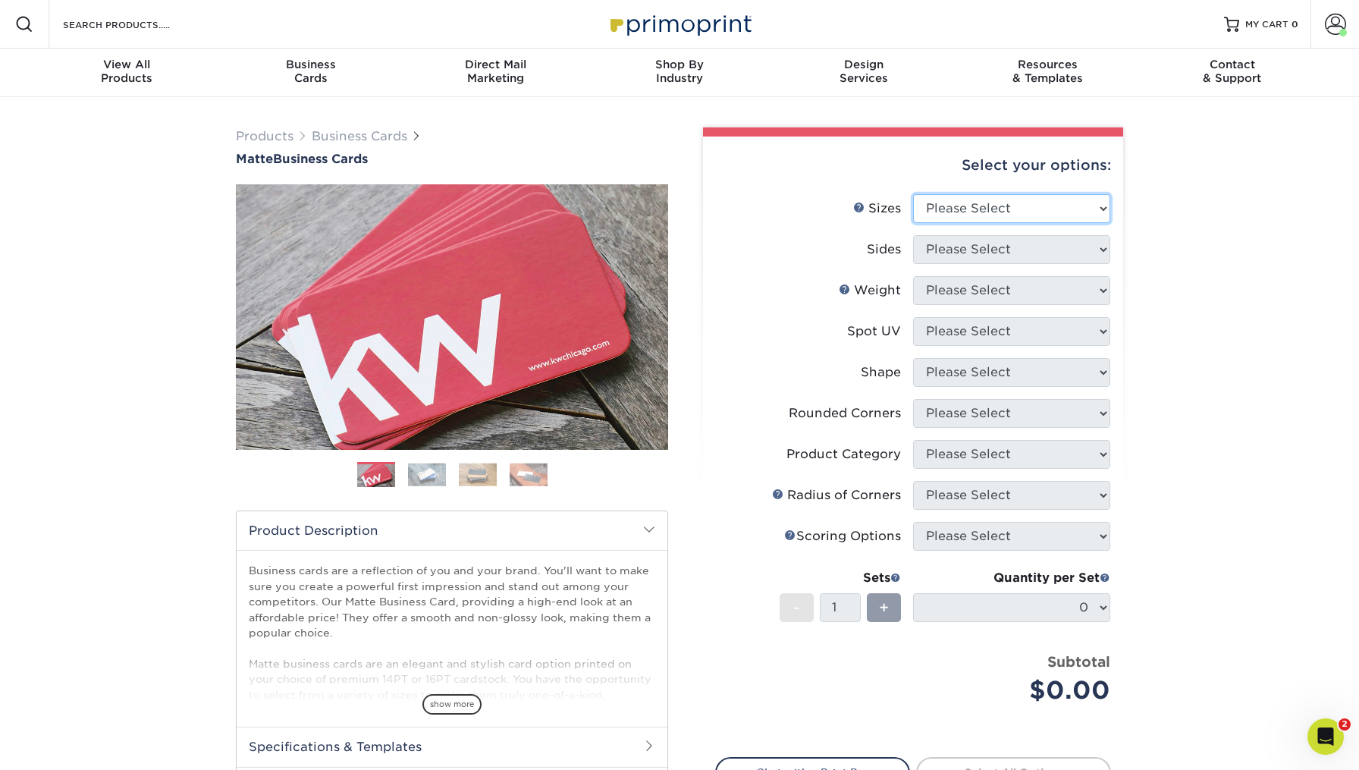
select select "2.00x3.50"
select select "13abbda7-1d64-4f25-8bb2-c179b224825d"
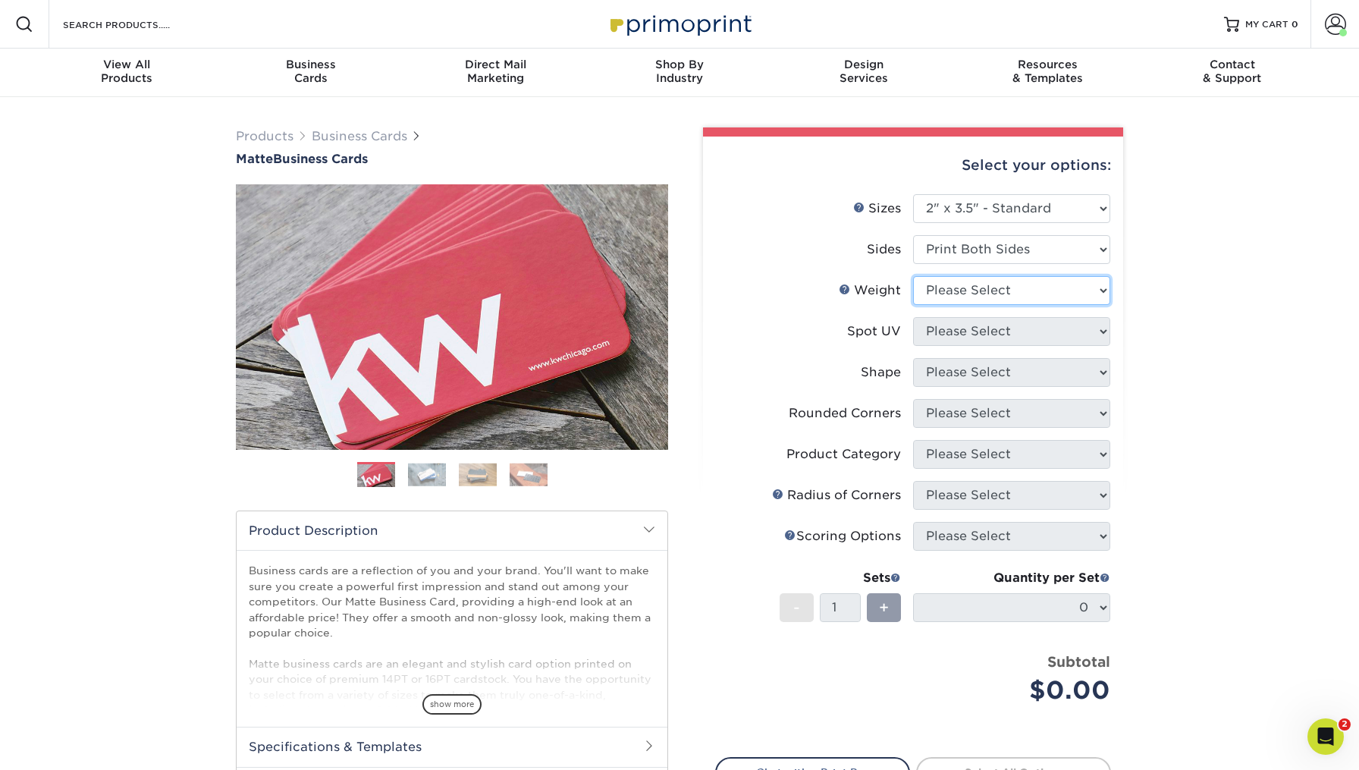
select select "16PT"
select select "3"
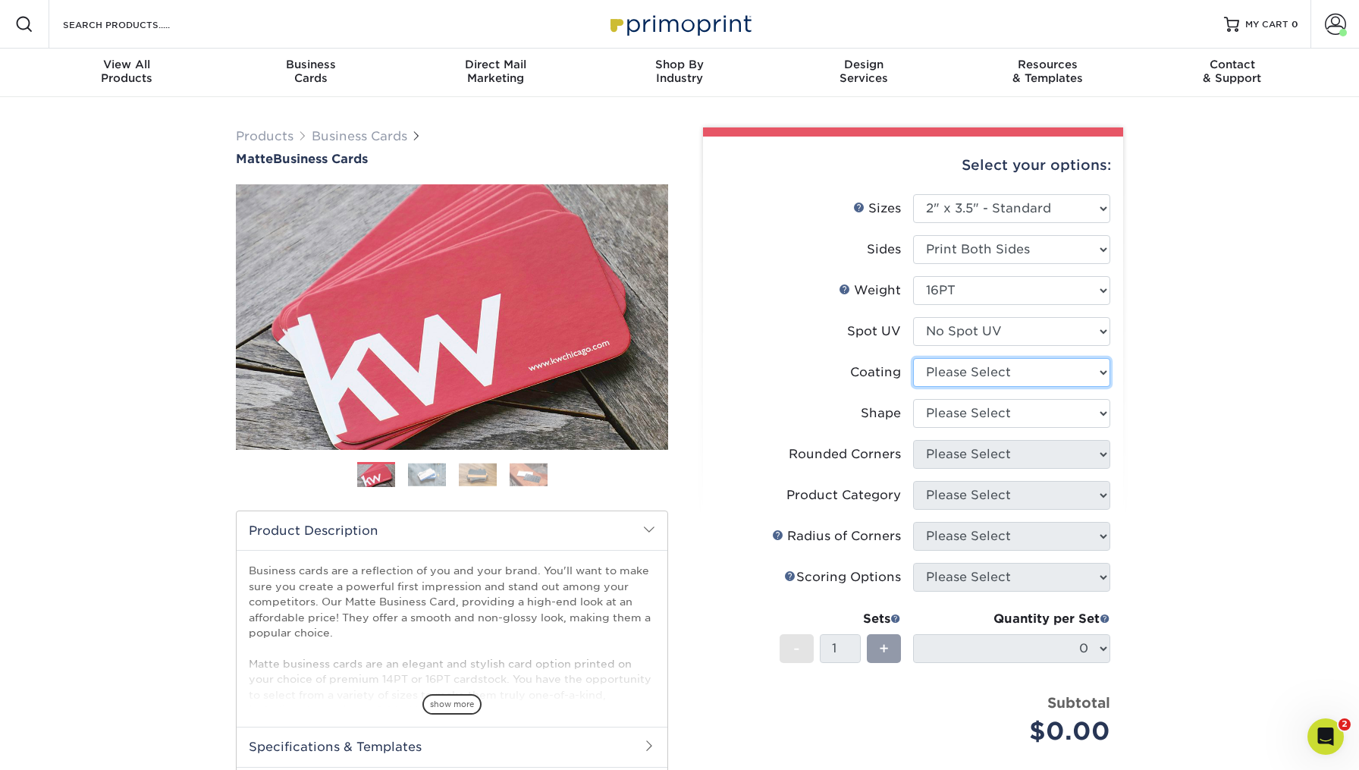
select select "121bb7b5-3b4d-429f-bd8d-bbf80e953313"
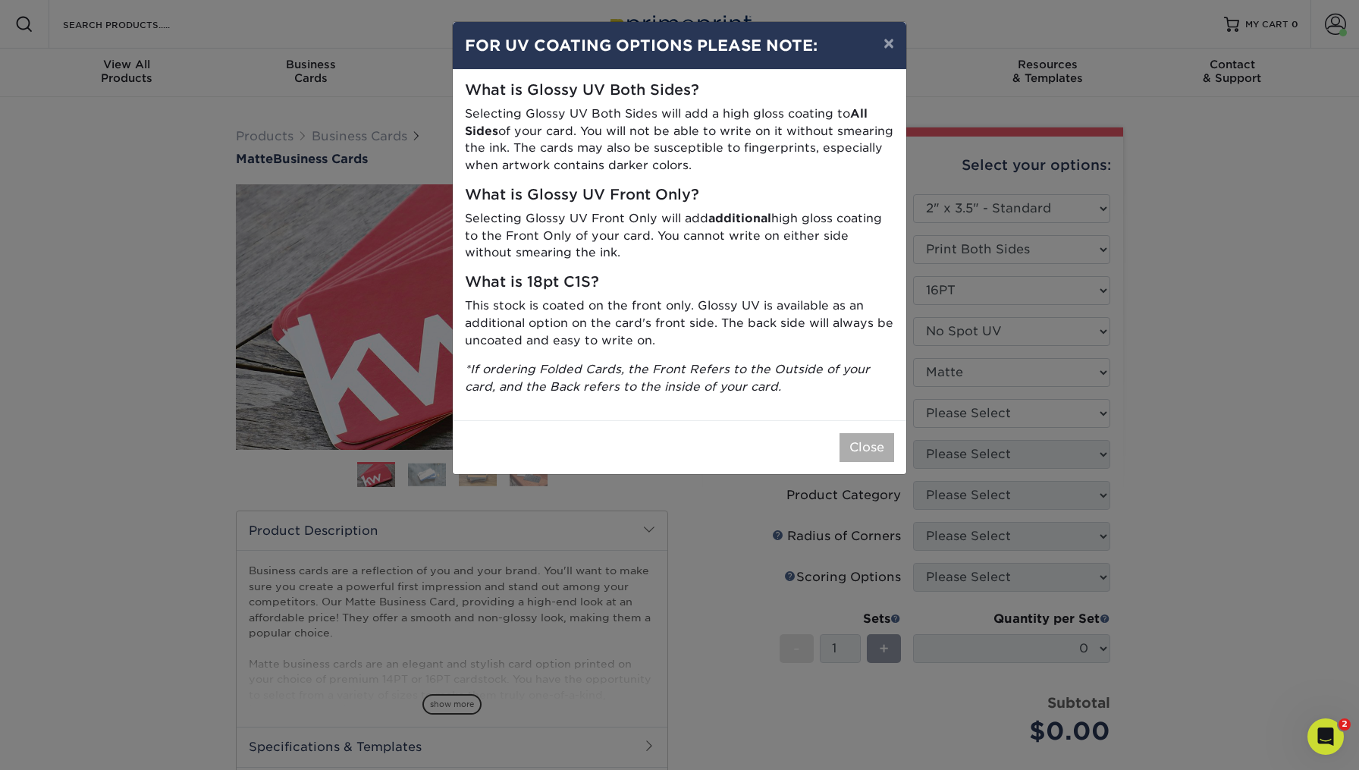
click at [882, 444] on button "Close" at bounding box center [867, 447] width 55 height 29
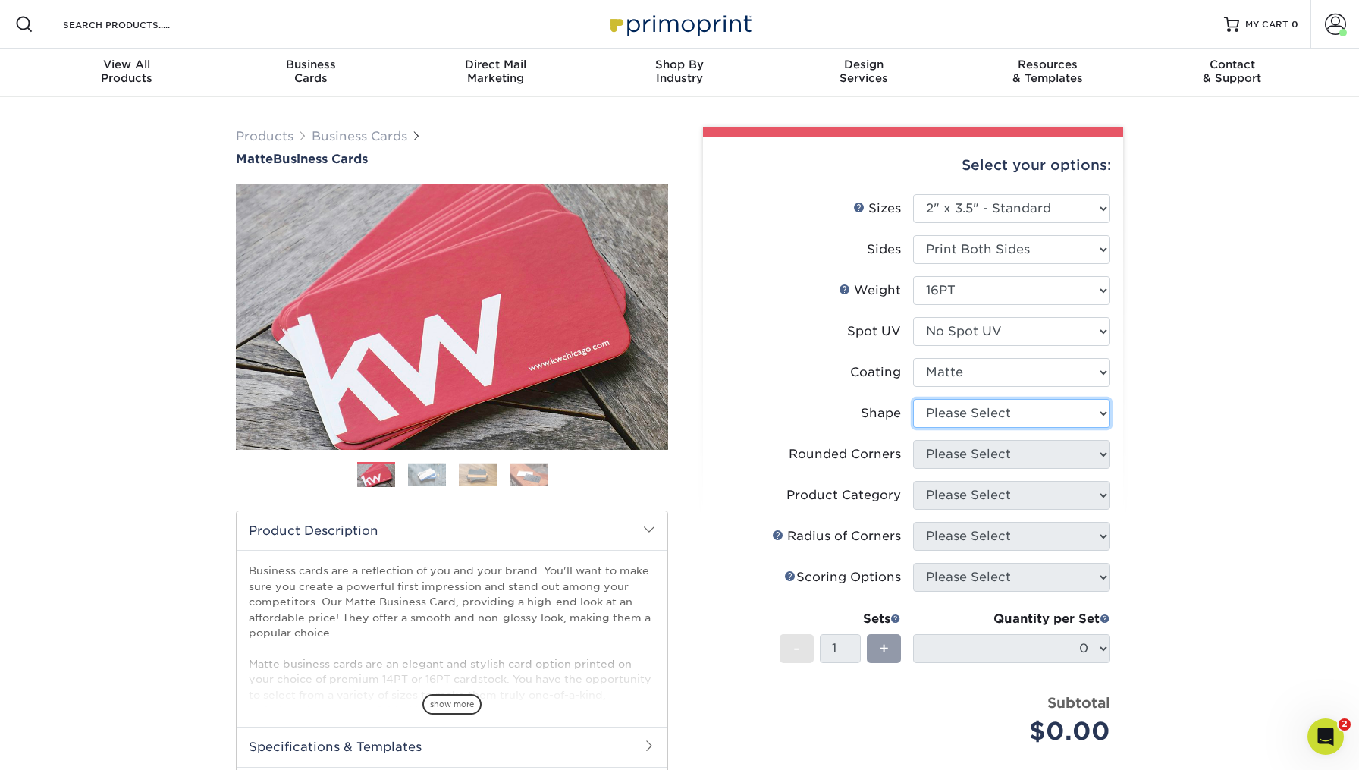
select select "standard"
select select "0"
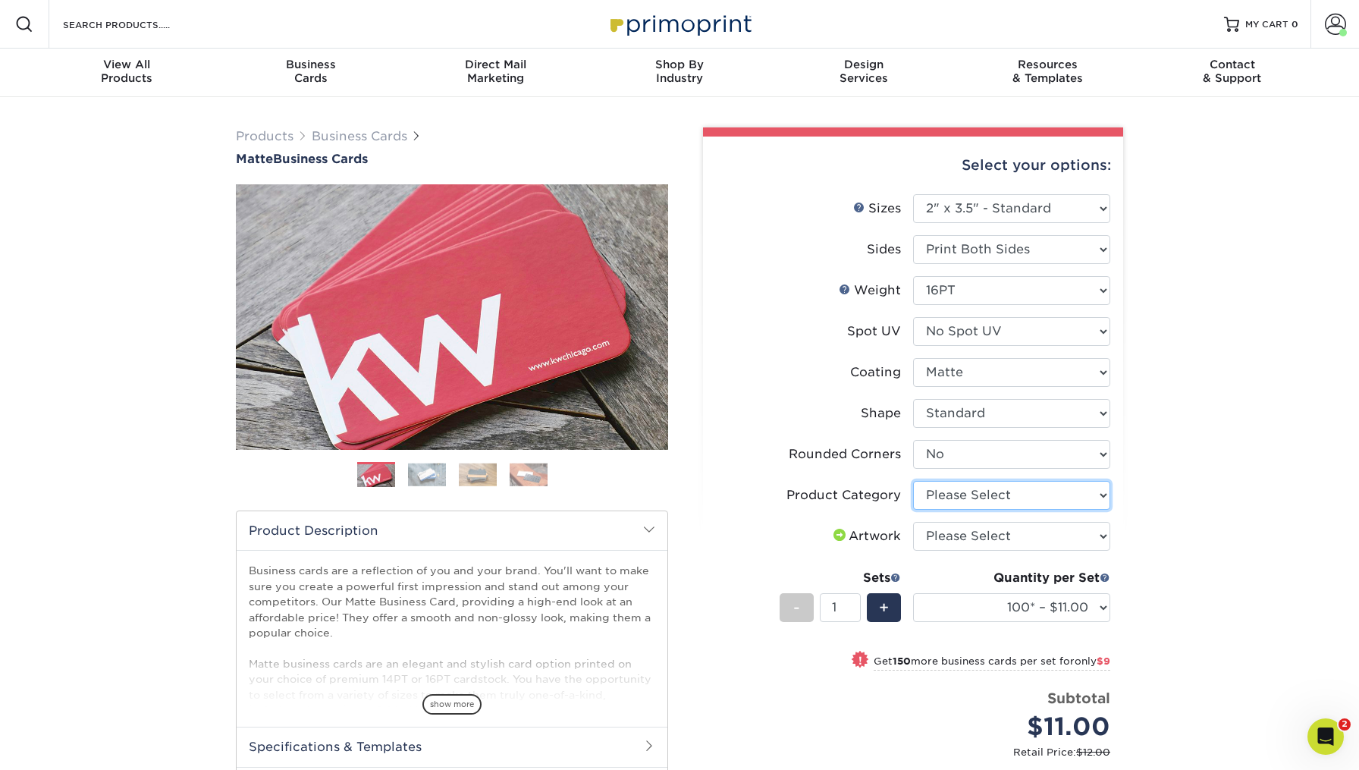
select select "3b5148f1-0588-4f88-a218-97bcfdce65c1"
select select "upload"
select select "500 – $39.00"
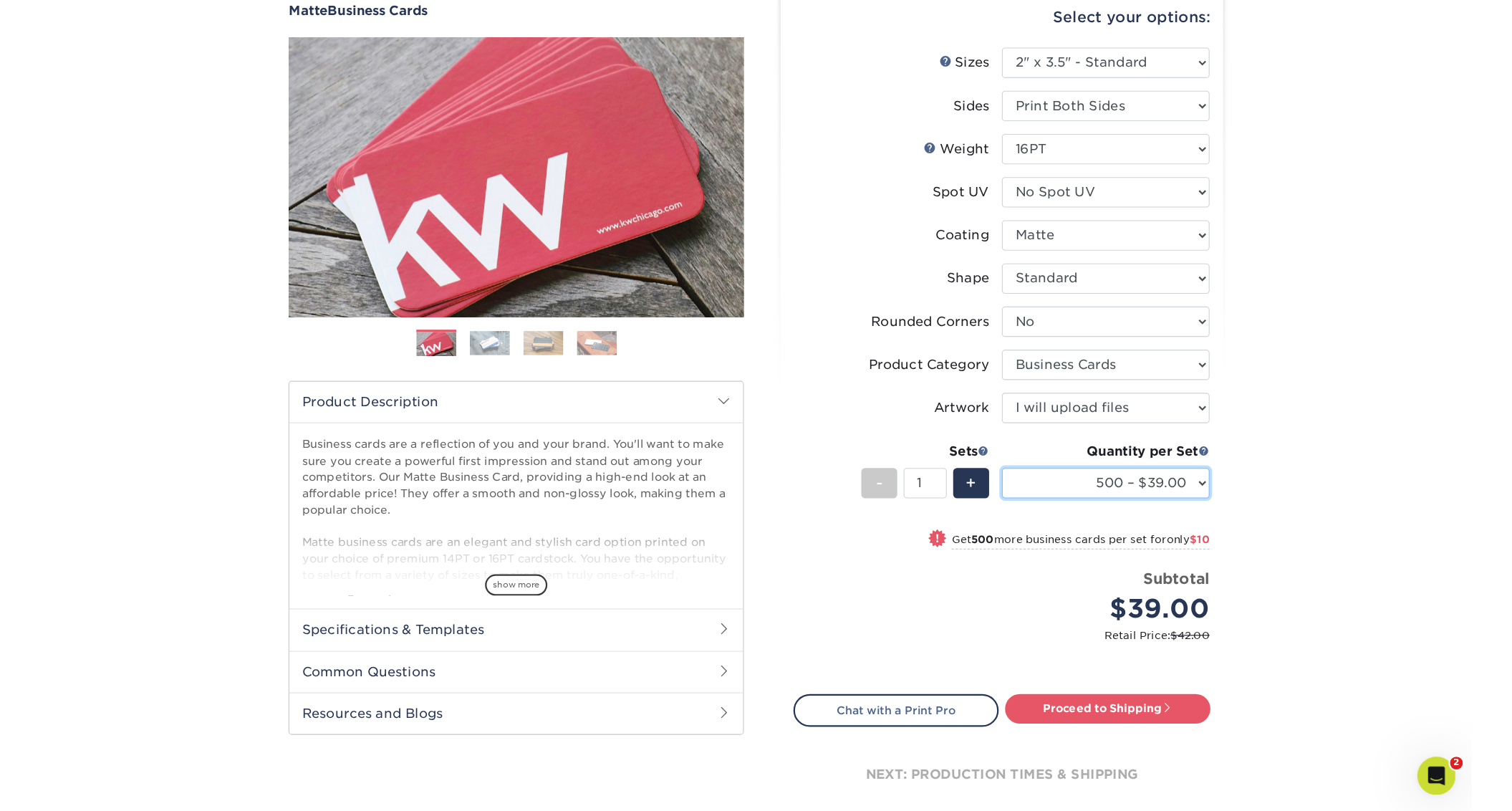
scroll to position [156, 0]
